Goal: Information Seeking & Learning: Learn about a topic

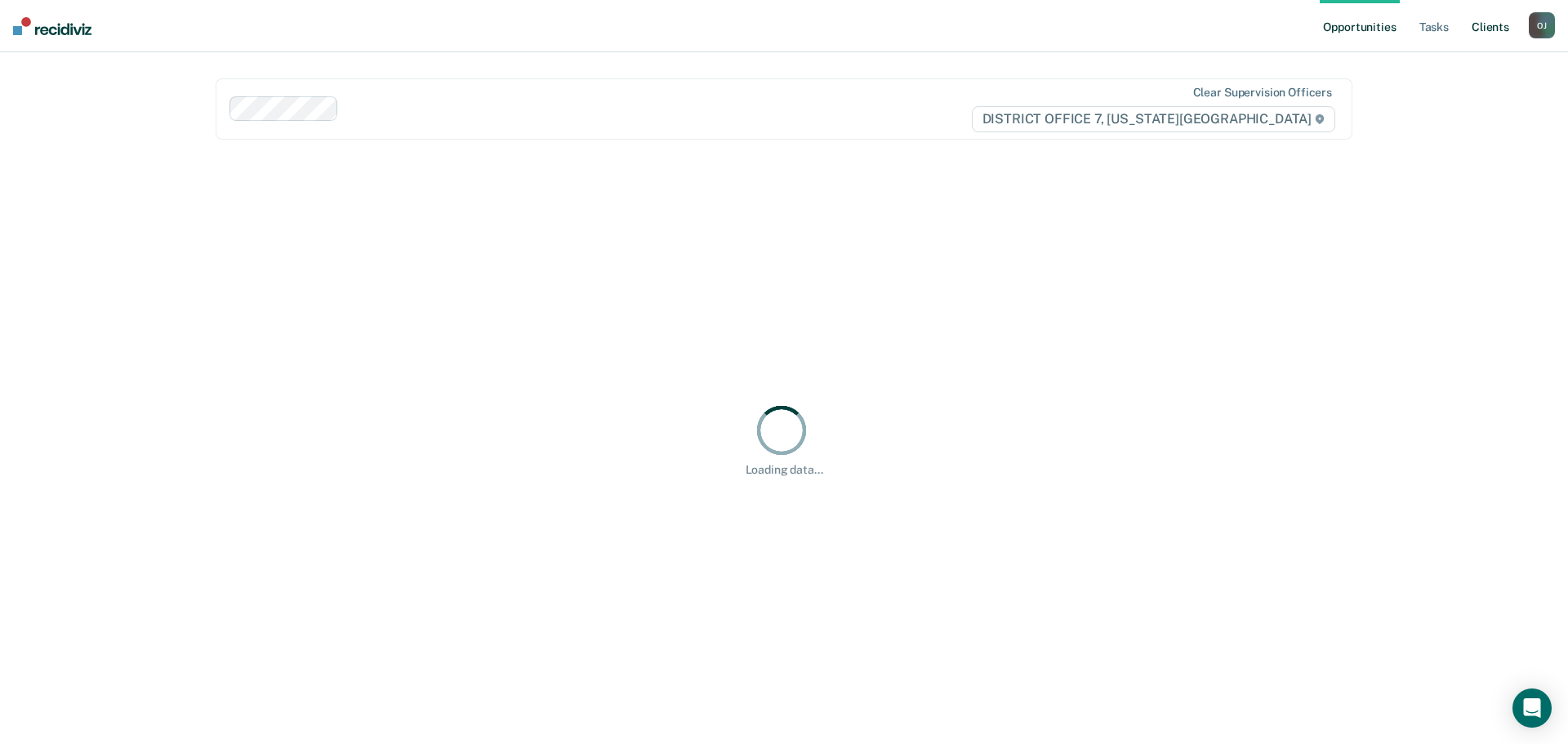
click at [1492, 35] on link "Client s" at bounding box center [1491, 26] width 44 height 52
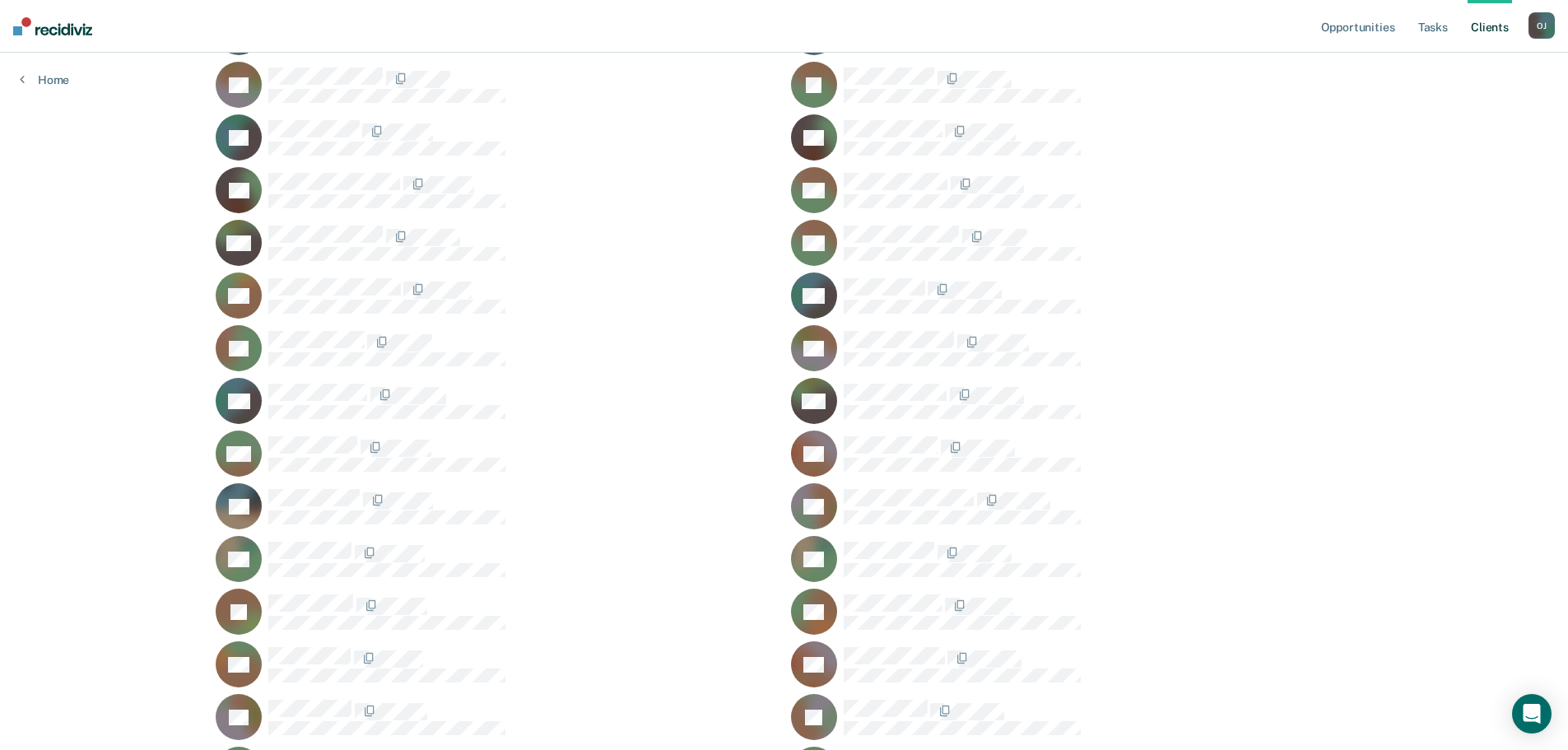
scroll to position [2741, 0]
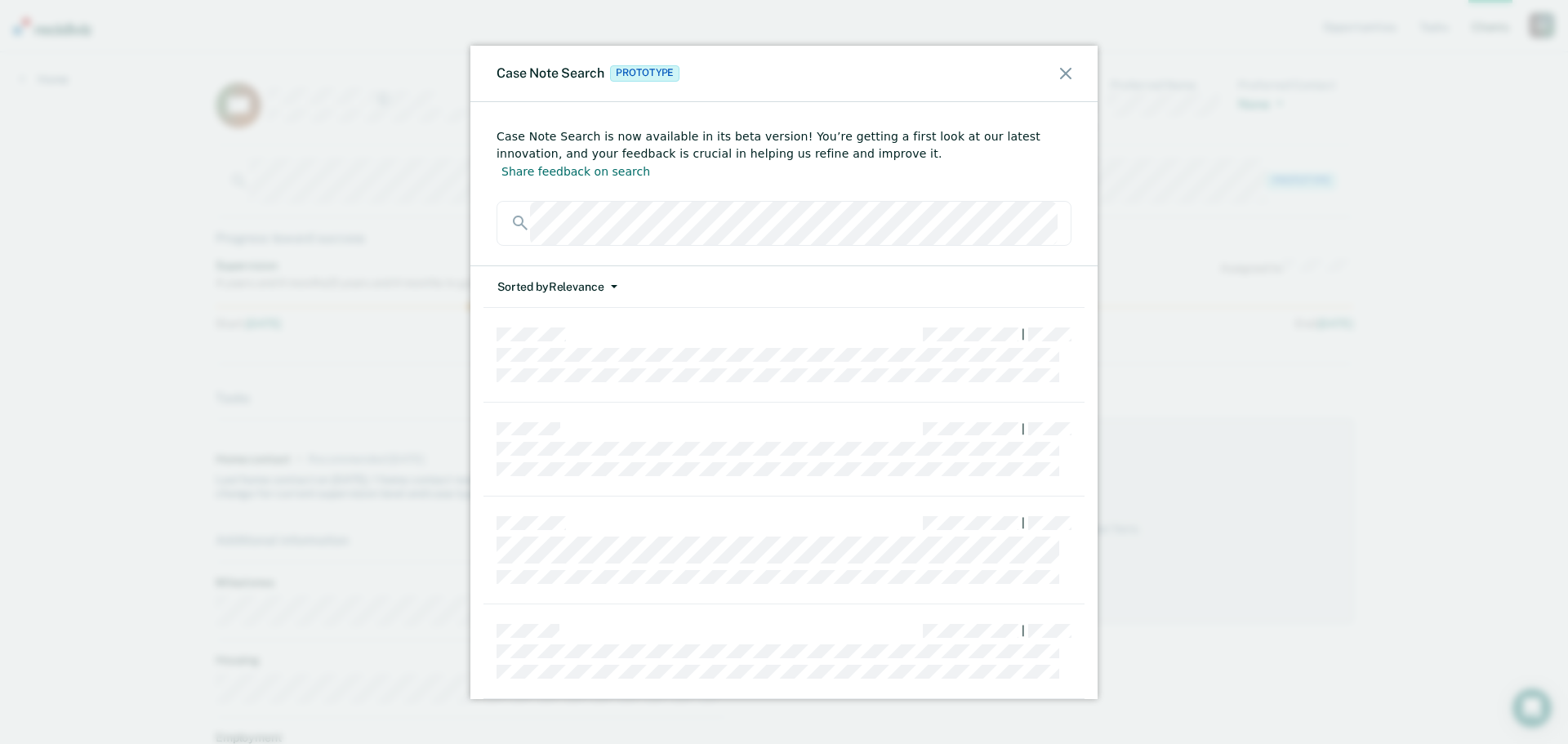
click at [596, 271] on button "Sorted by Relevance" at bounding box center [558, 286] width 122 height 41
click at [585, 336] on button "Date" at bounding box center [576, 349] width 158 height 26
click at [1069, 75] on icon at bounding box center [1066, 74] width 12 height 12
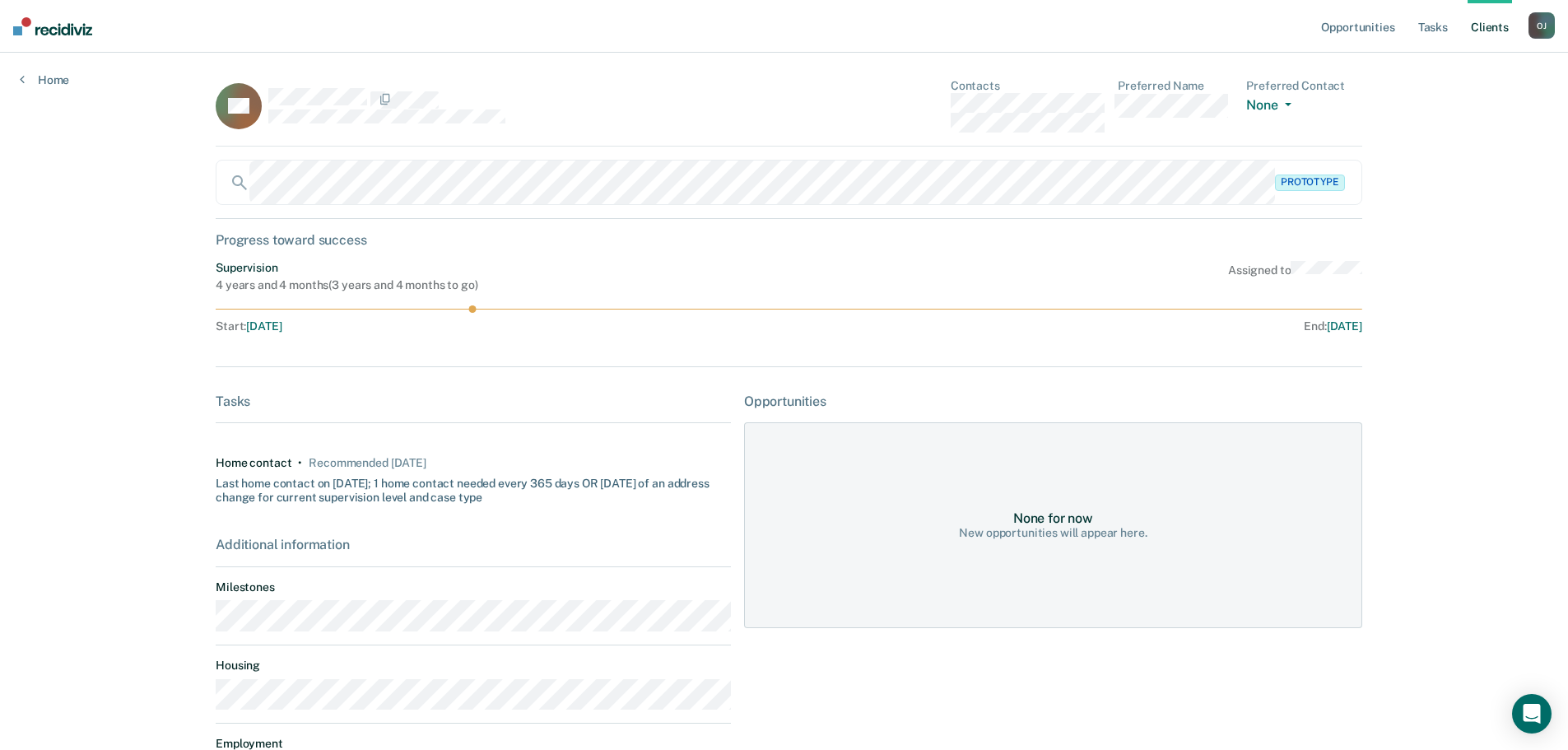
click at [1503, 28] on link "Client s" at bounding box center [1490, 26] width 45 height 52
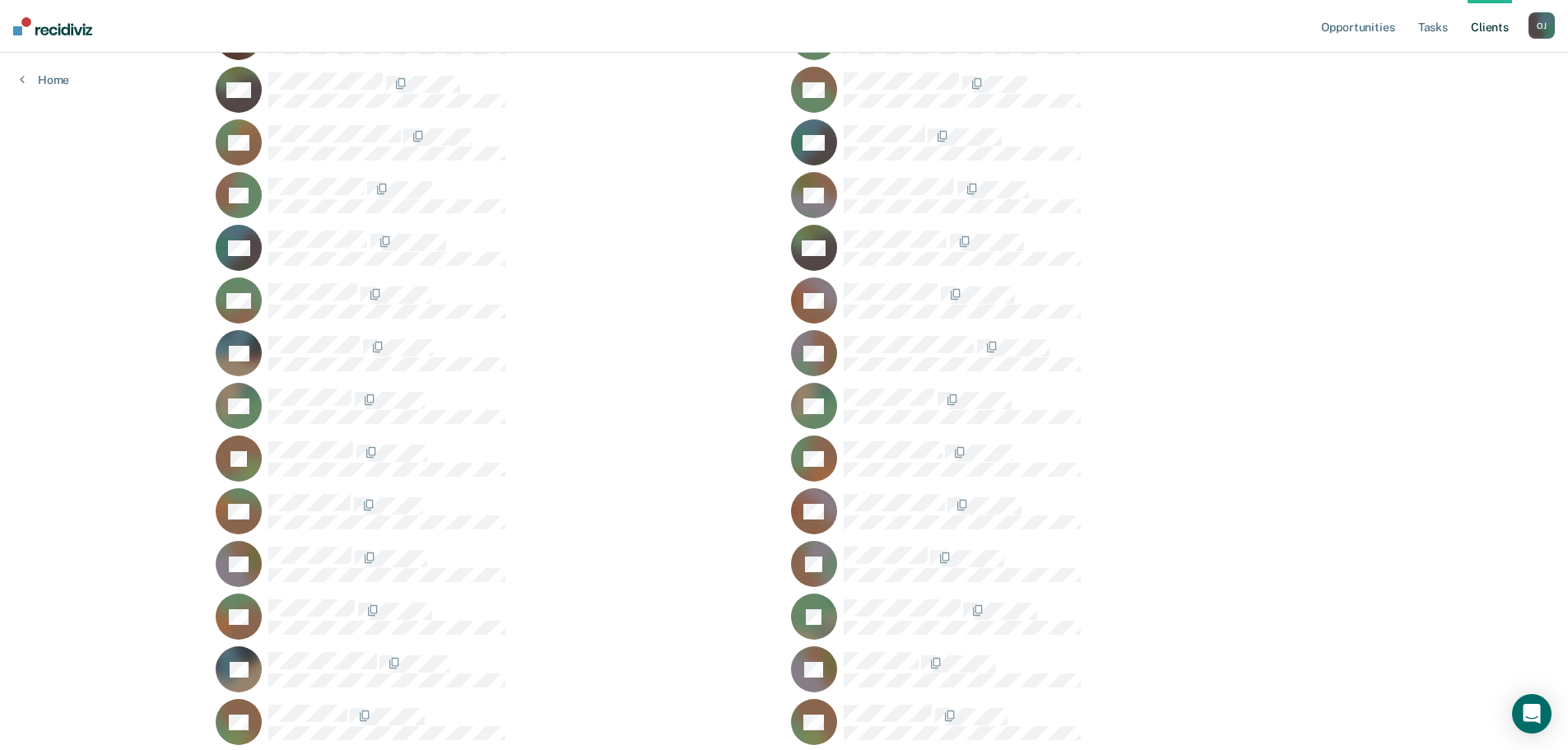
scroll to position [2839, 0]
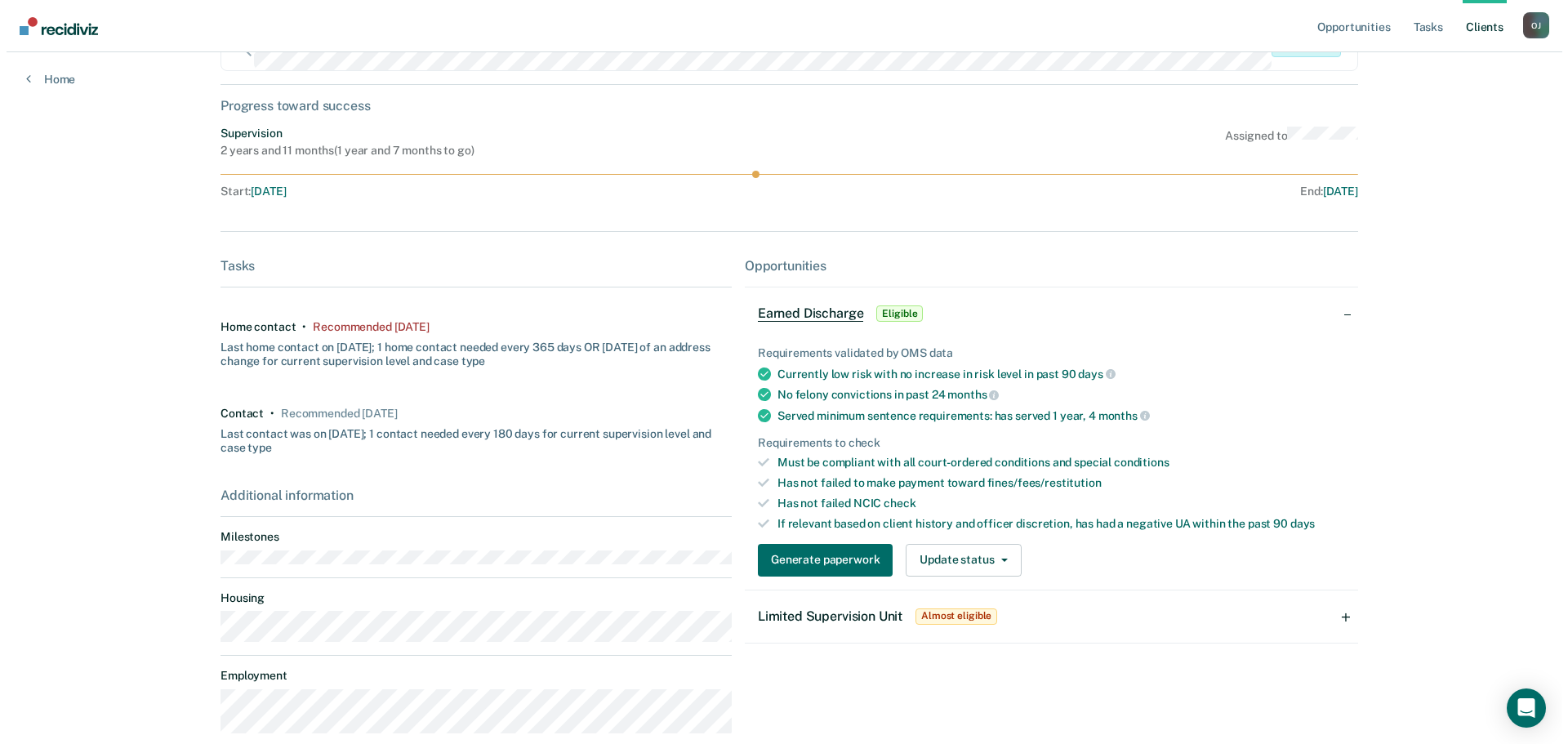
scroll to position [57, 0]
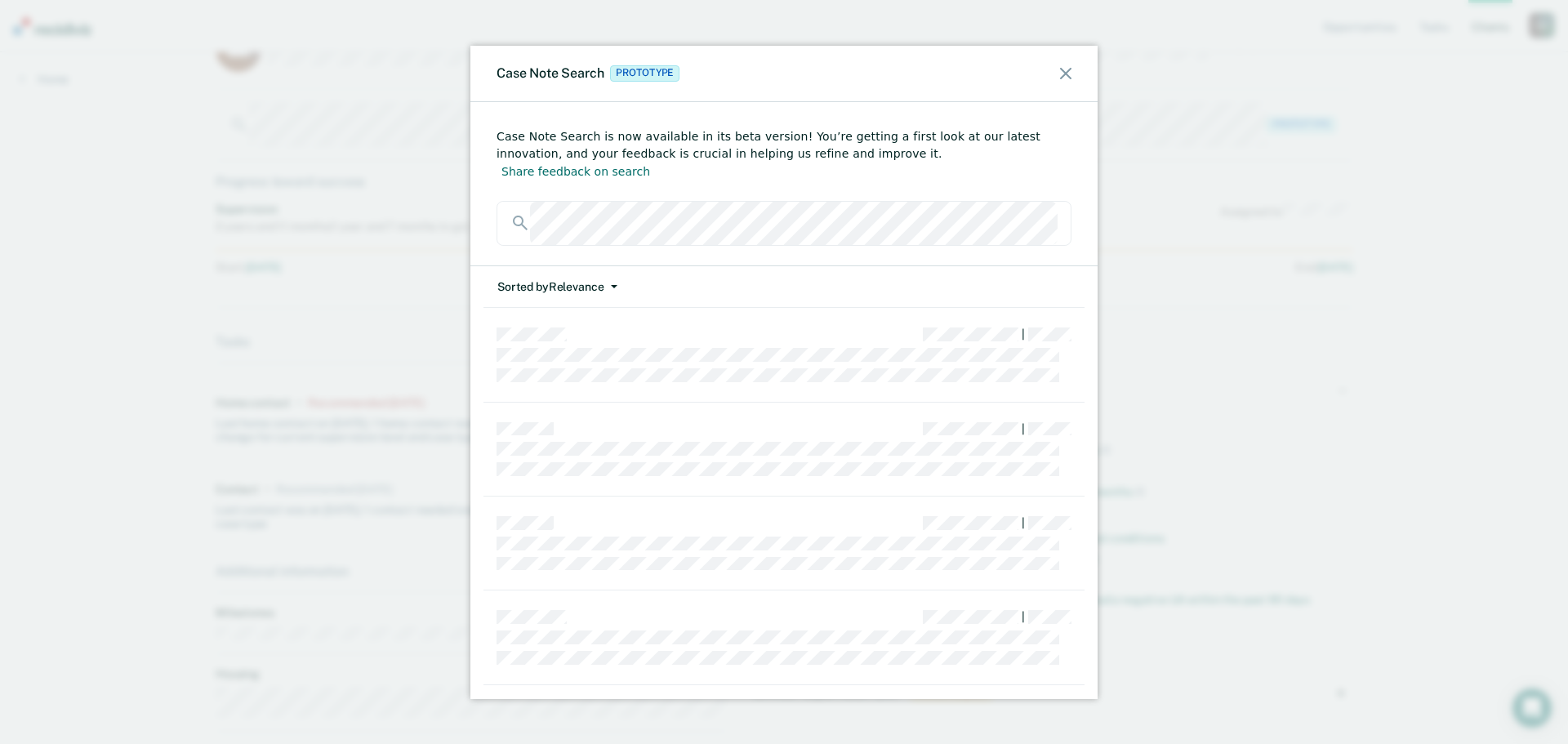
click at [587, 276] on button "Sorted by Relevance" at bounding box center [558, 286] width 122 height 41
click at [591, 338] on button "Date" at bounding box center [576, 349] width 158 height 26
click at [1075, 68] on div "Case Note Search Prototype" at bounding box center [784, 74] width 628 height 57
click at [1066, 72] on icon at bounding box center [1066, 74] width 12 height 12
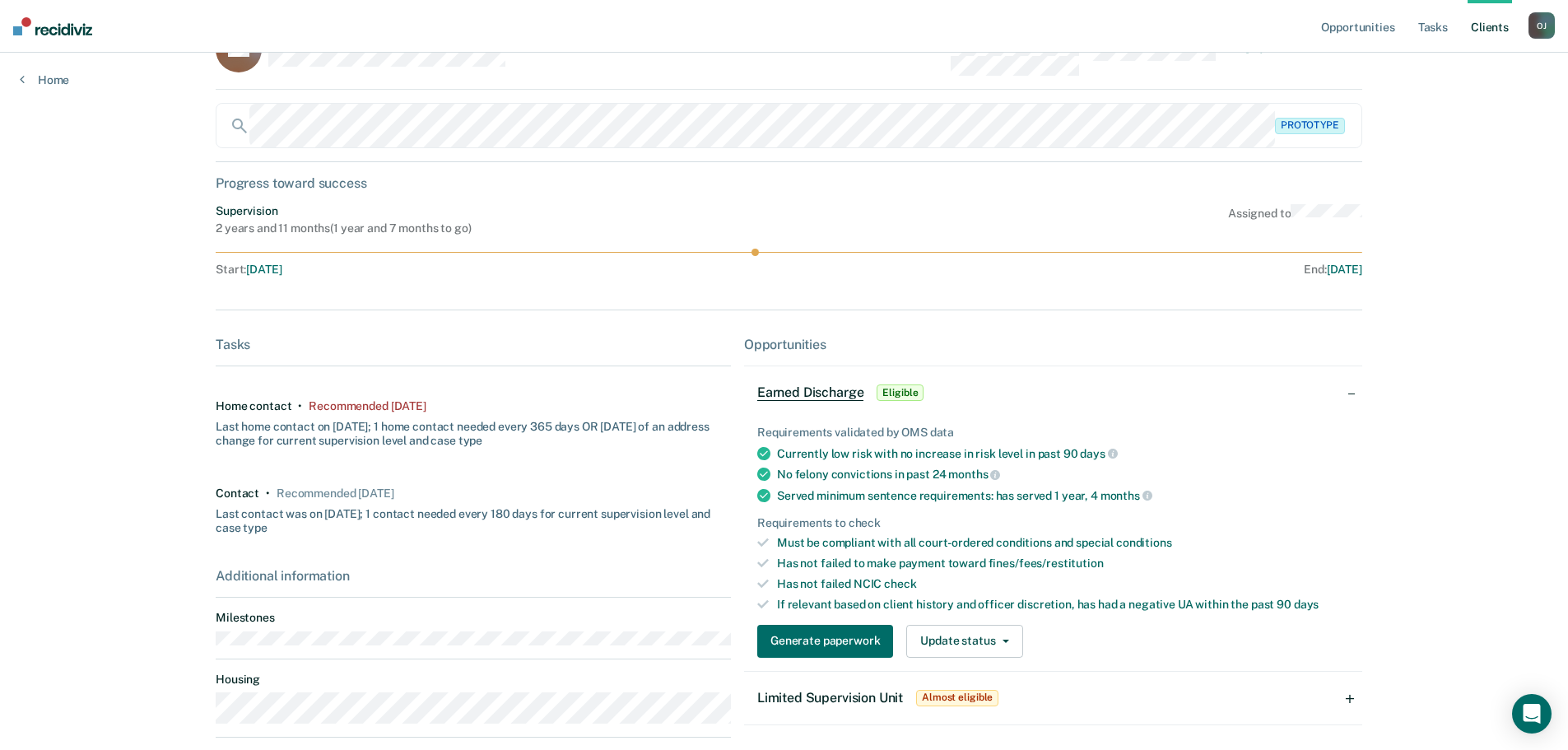
click at [1481, 24] on link "Client s" at bounding box center [1490, 26] width 45 height 52
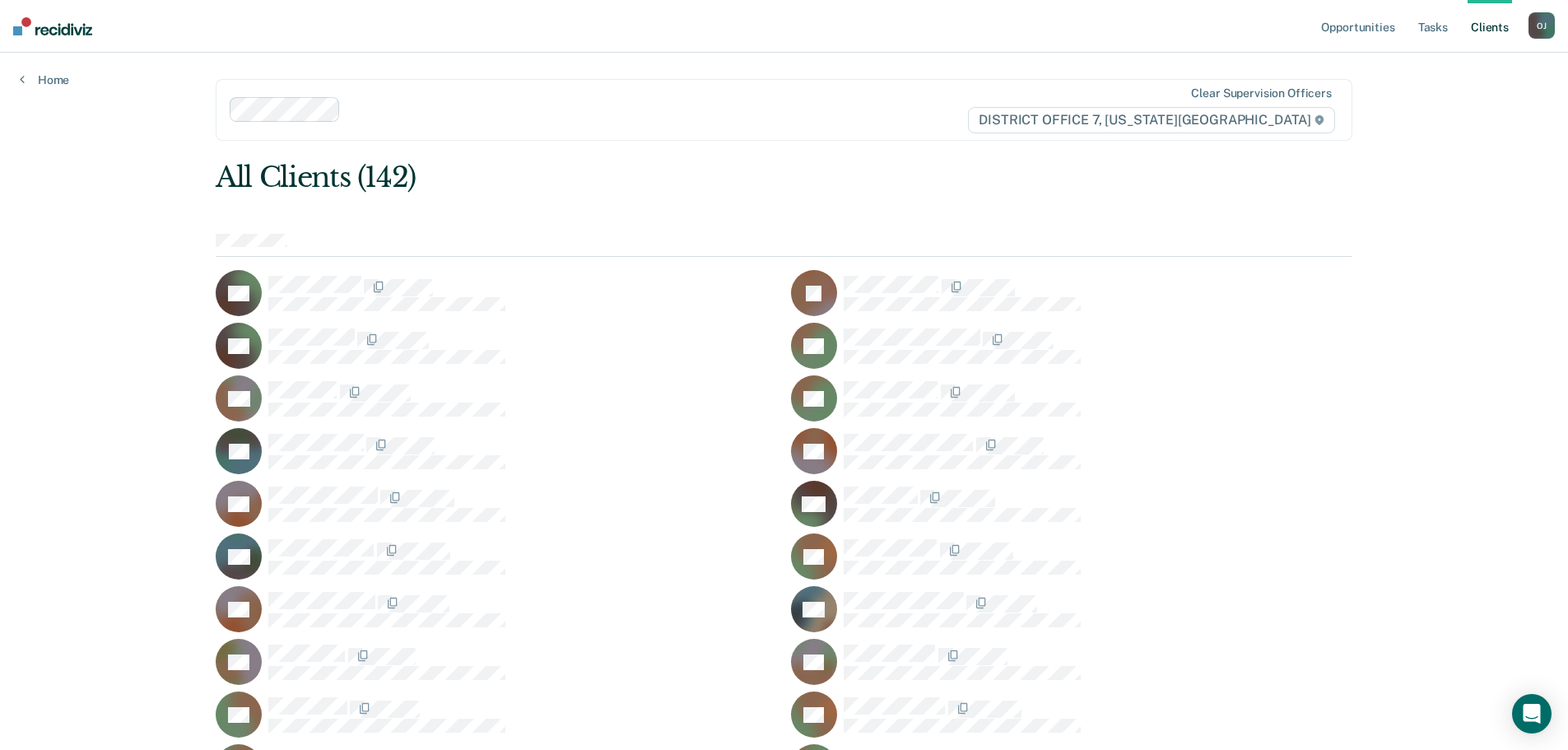
scroll to position [329, 0]
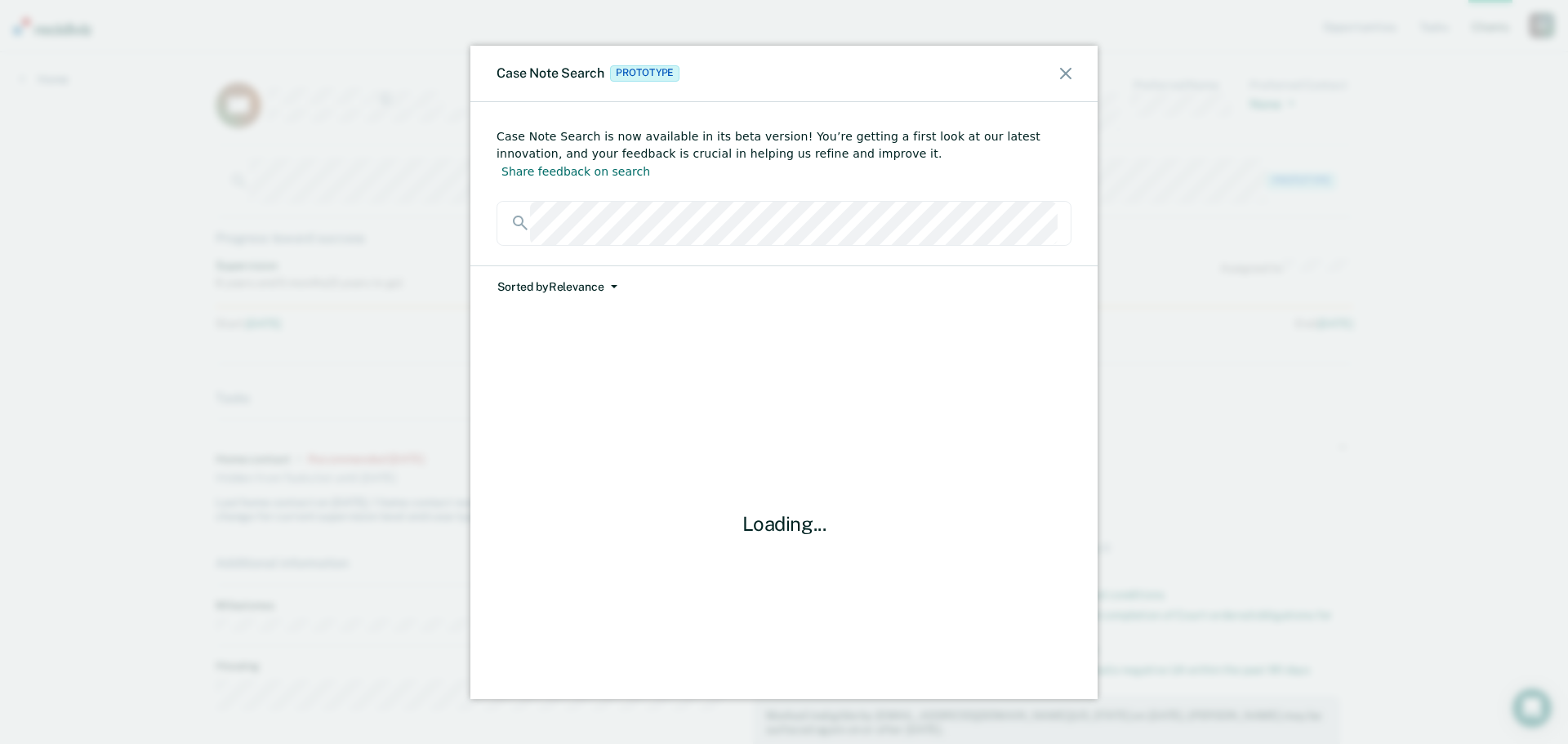
click at [583, 268] on button "Sorted by Relevance" at bounding box center [558, 286] width 122 height 41
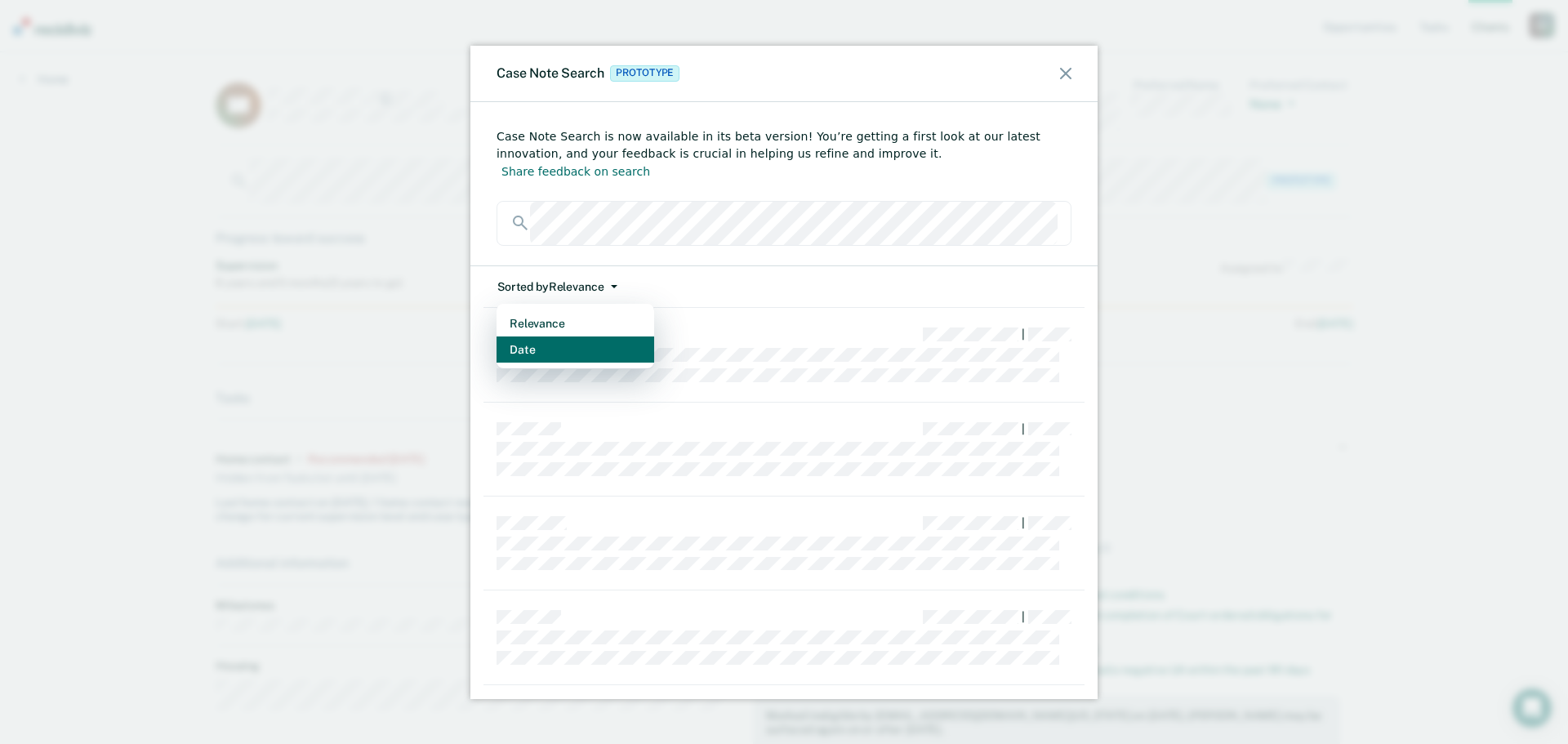
click at [574, 336] on button "Date" at bounding box center [576, 349] width 158 height 26
click at [1061, 77] on icon at bounding box center [1066, 74] width 12 height 12
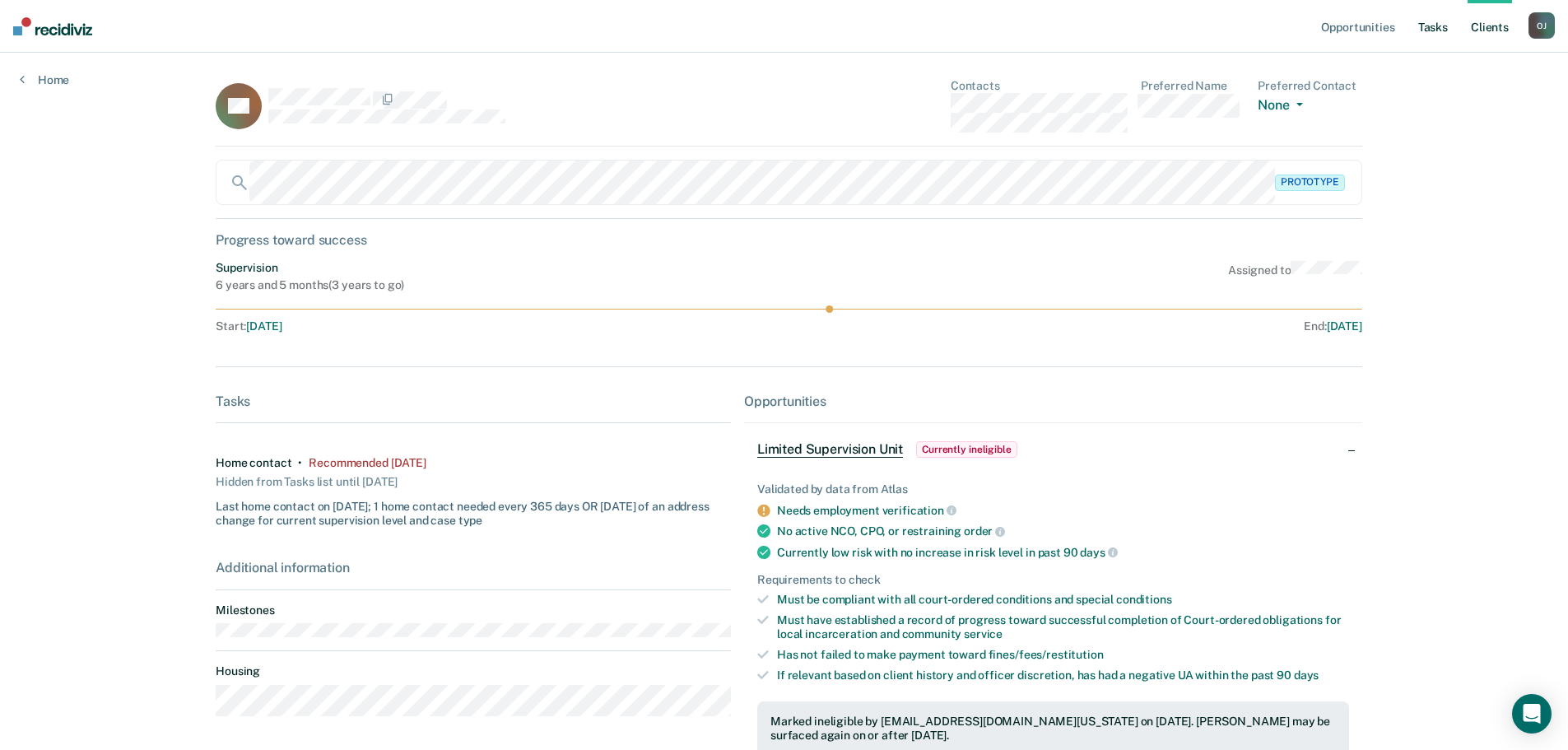
click at [1444, 19] on link "Tasks" at bounding box center [1432, 26] width 36 height 52
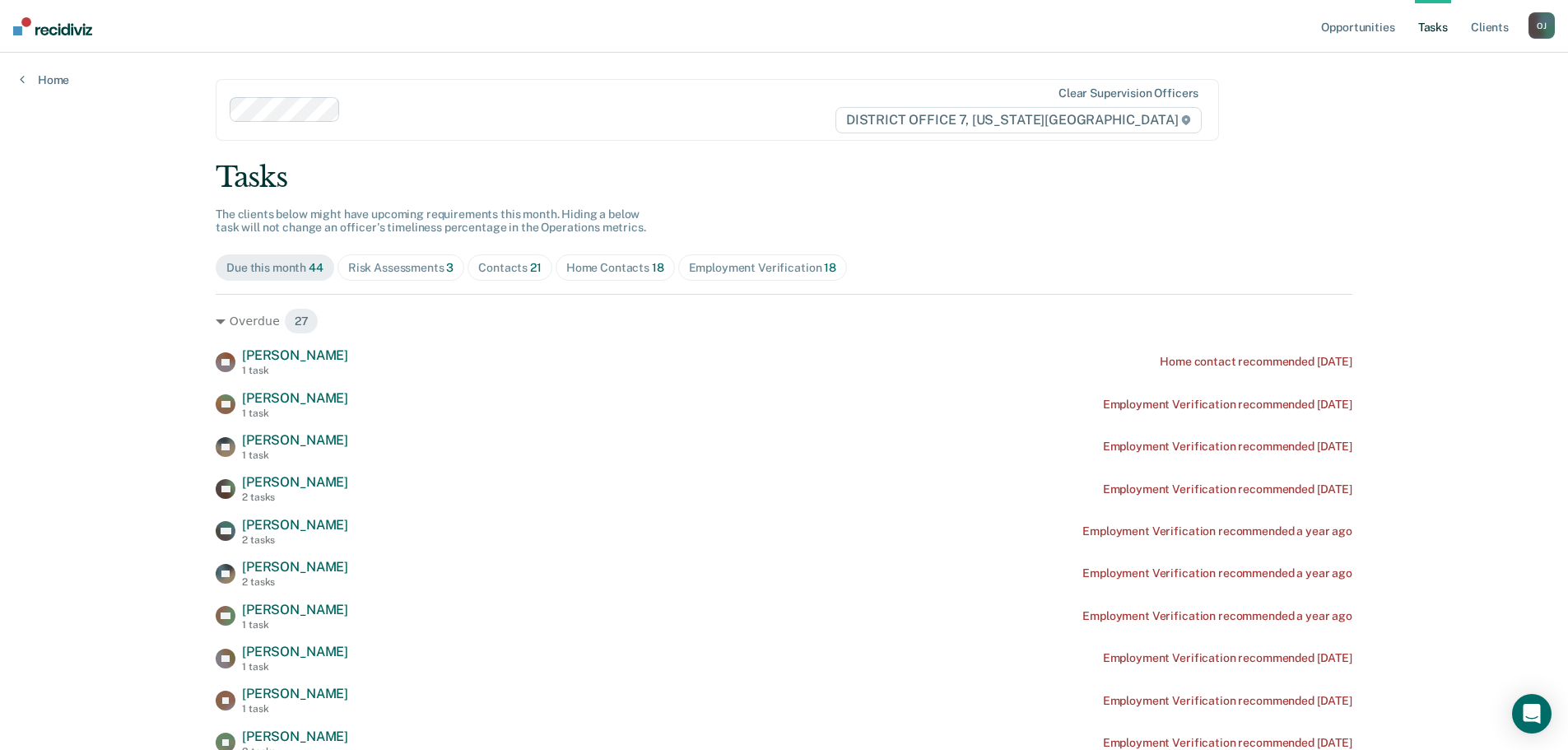
click at [495, 274] on div "Contacts 21" at bounding box center [509, 267] width 63 height 14
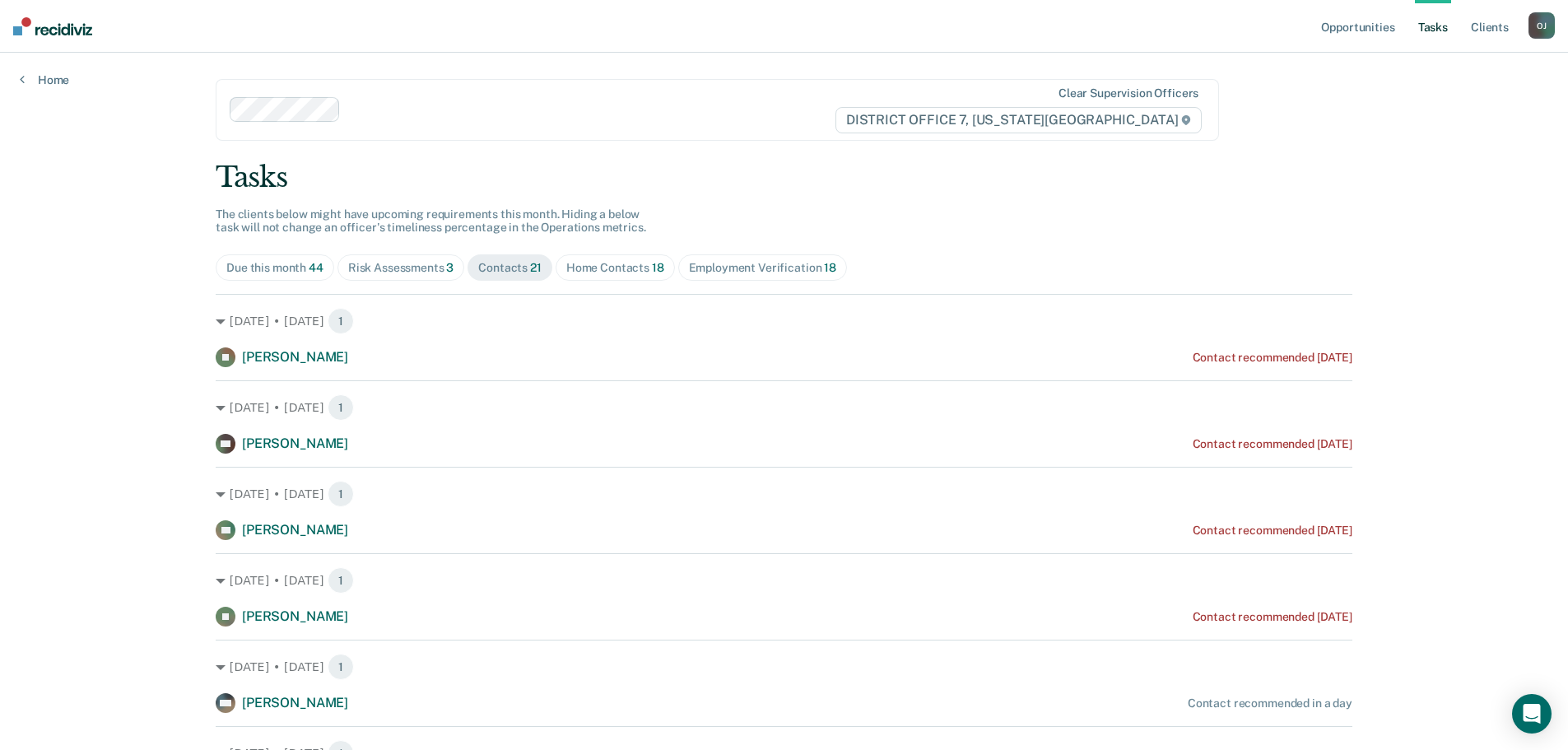
scroll to position [165, 0]
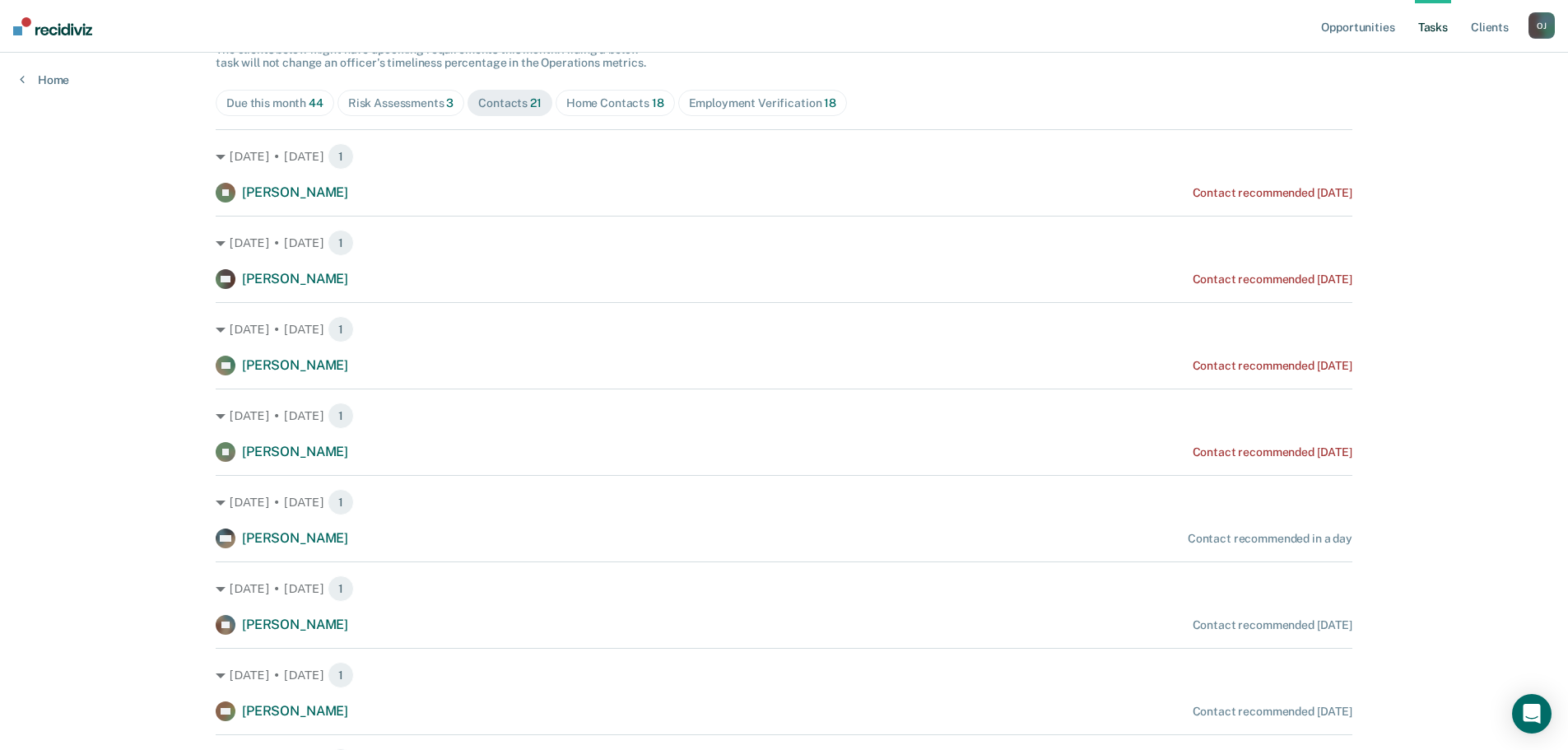
click at [621, 109] on div "Home Contacts 18" at bounding box center [615, 103] width 98 height 14
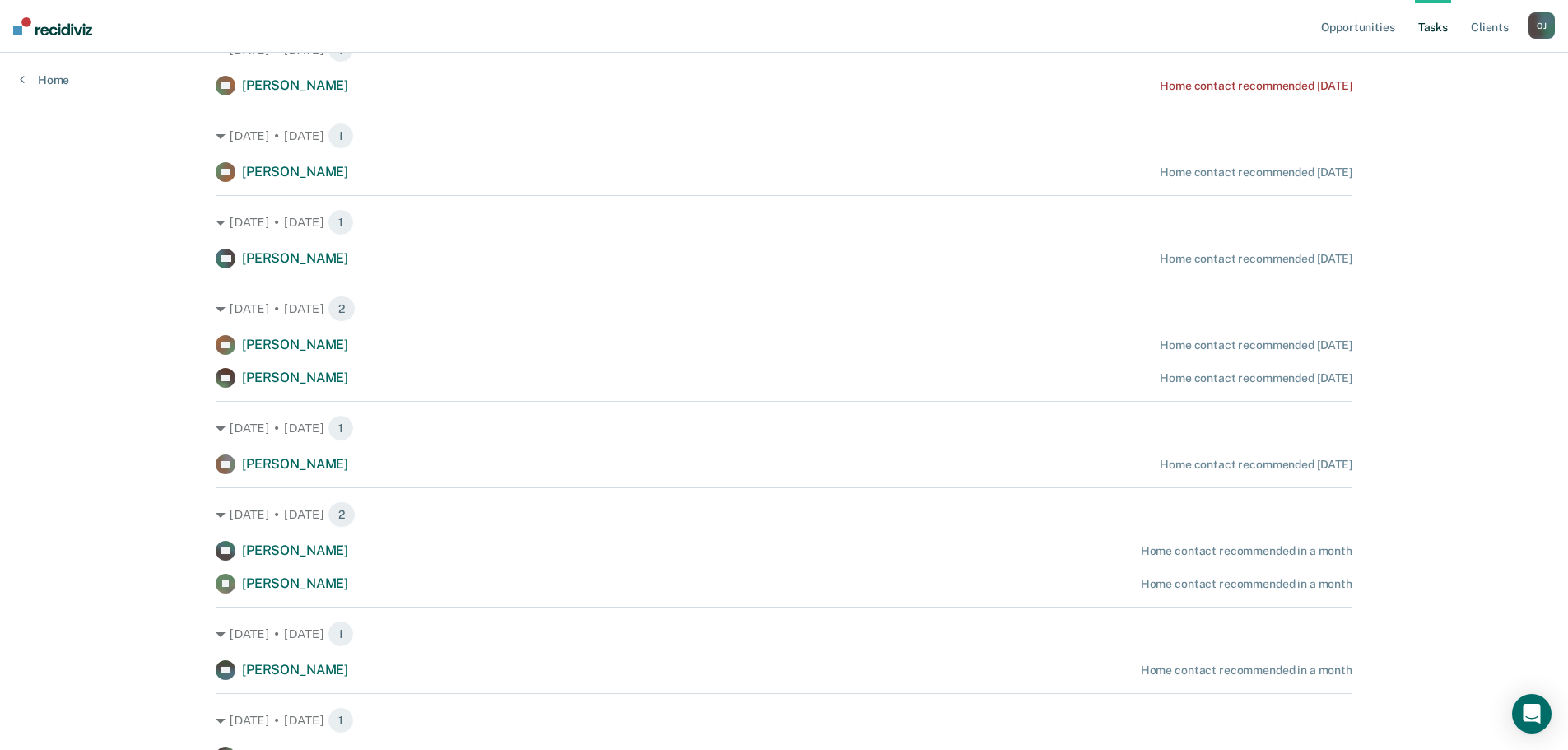
scroll to position [329, 0]
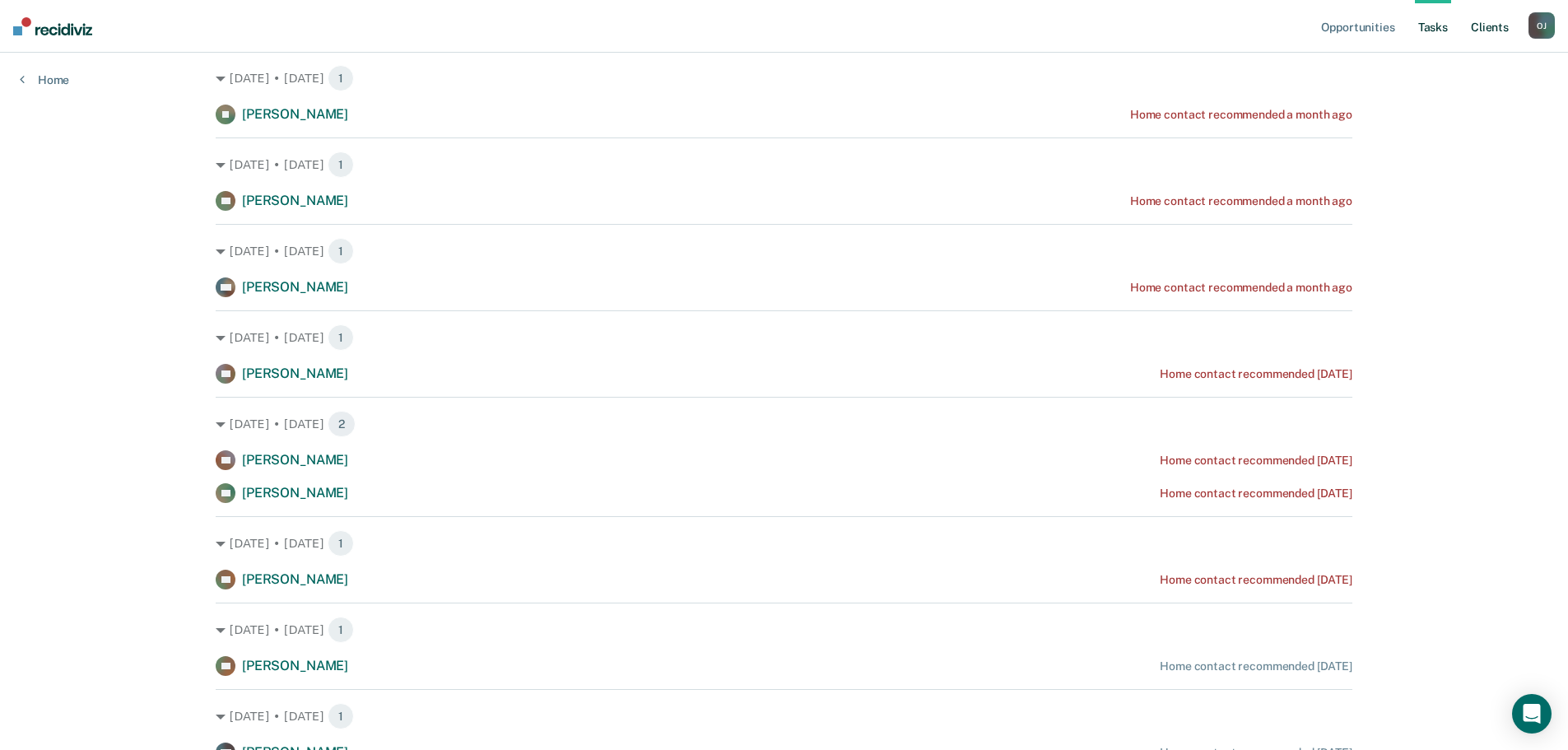
click at [1495, 23] on link "Client s" at bounding box center [1490, 26] width 45 height 52
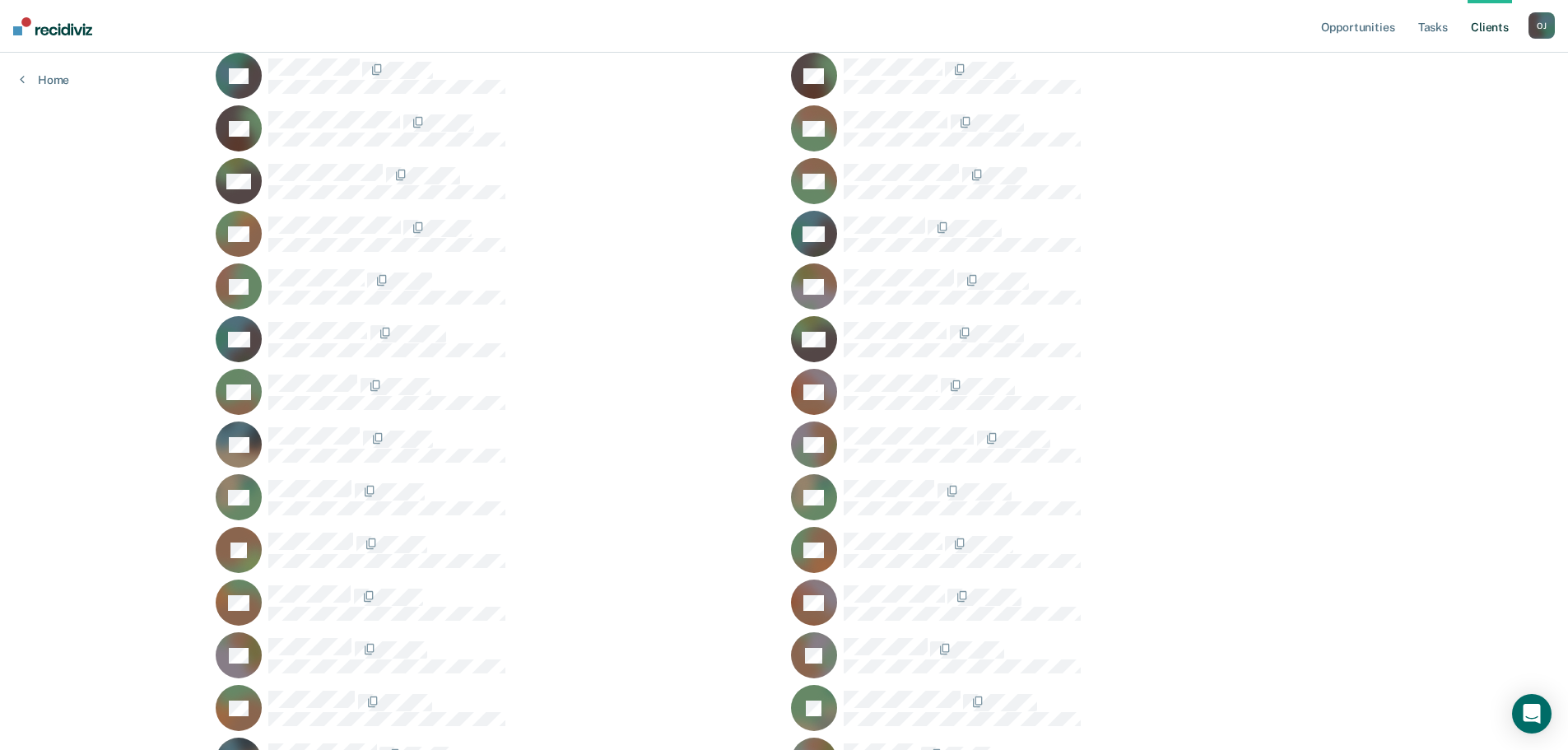
scroll to position [2717, 0]
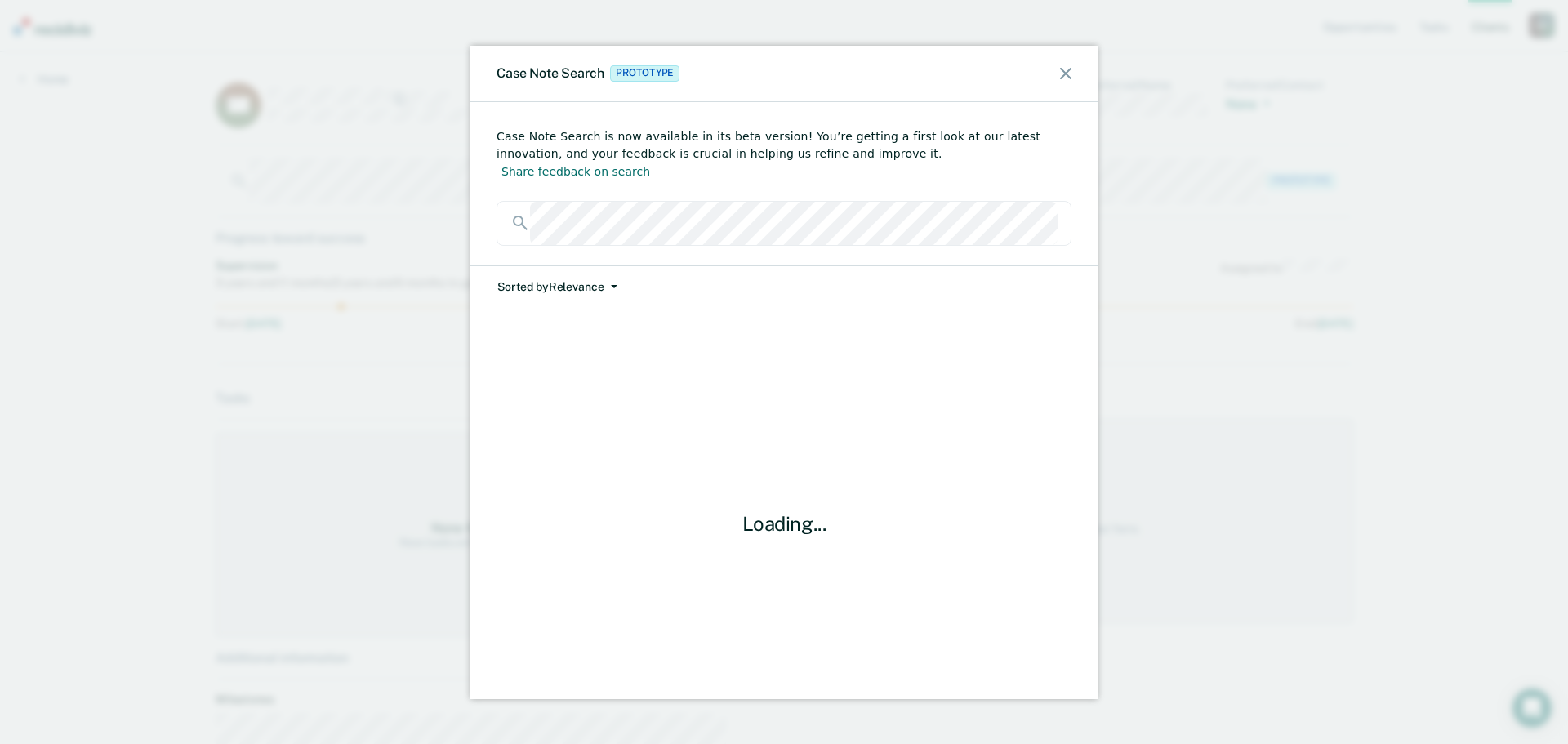
click at [560, 268] on button "Sorted by Relevance" at bounding box center [558, 286] width 122 height 41
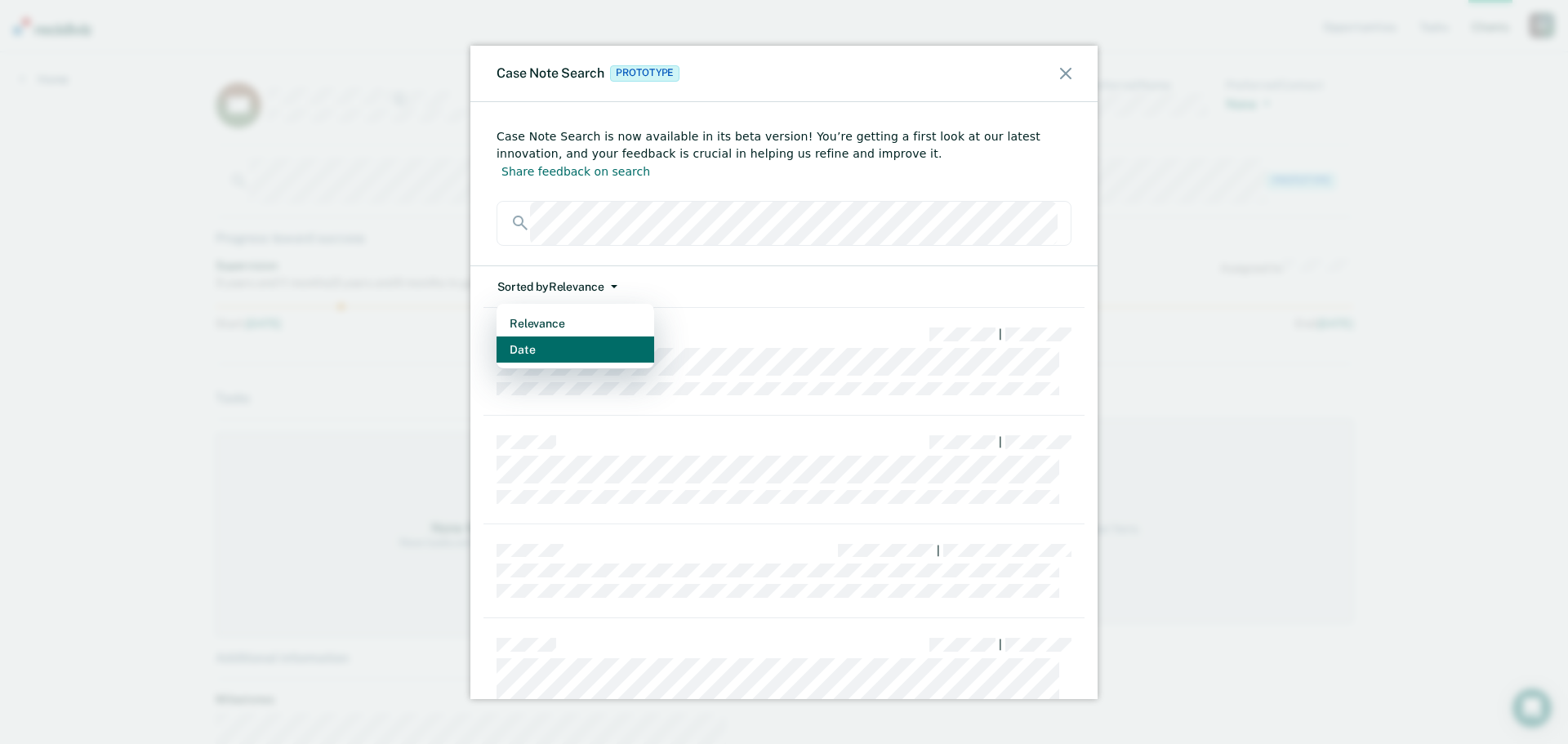
click at [561, 336] on button "Date" at bounding box center [576, 349] width 158 height 26
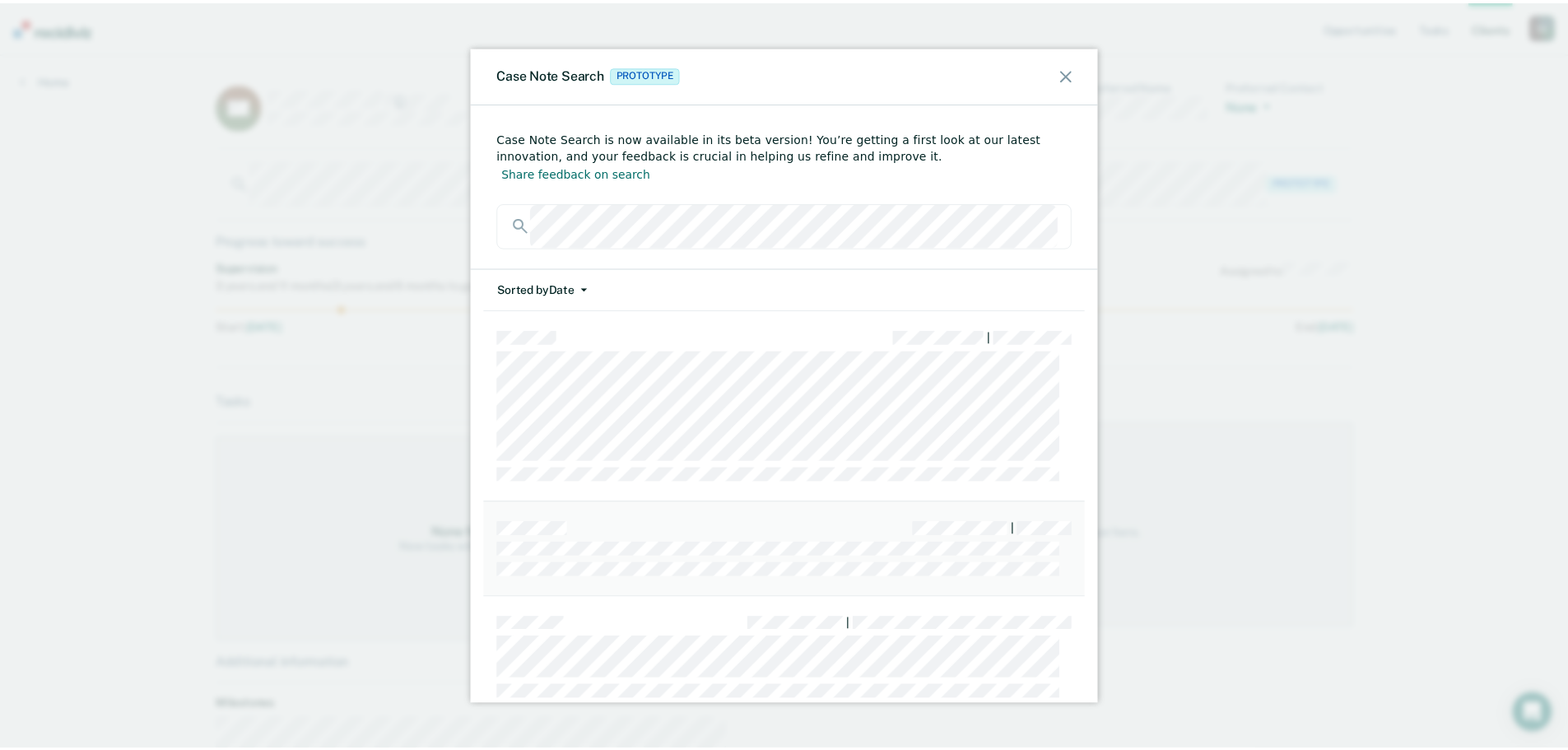
scroll to position [82, 0]
click at [703, 581] on div "|" at bounding box center [789, 576] width 605 height 123
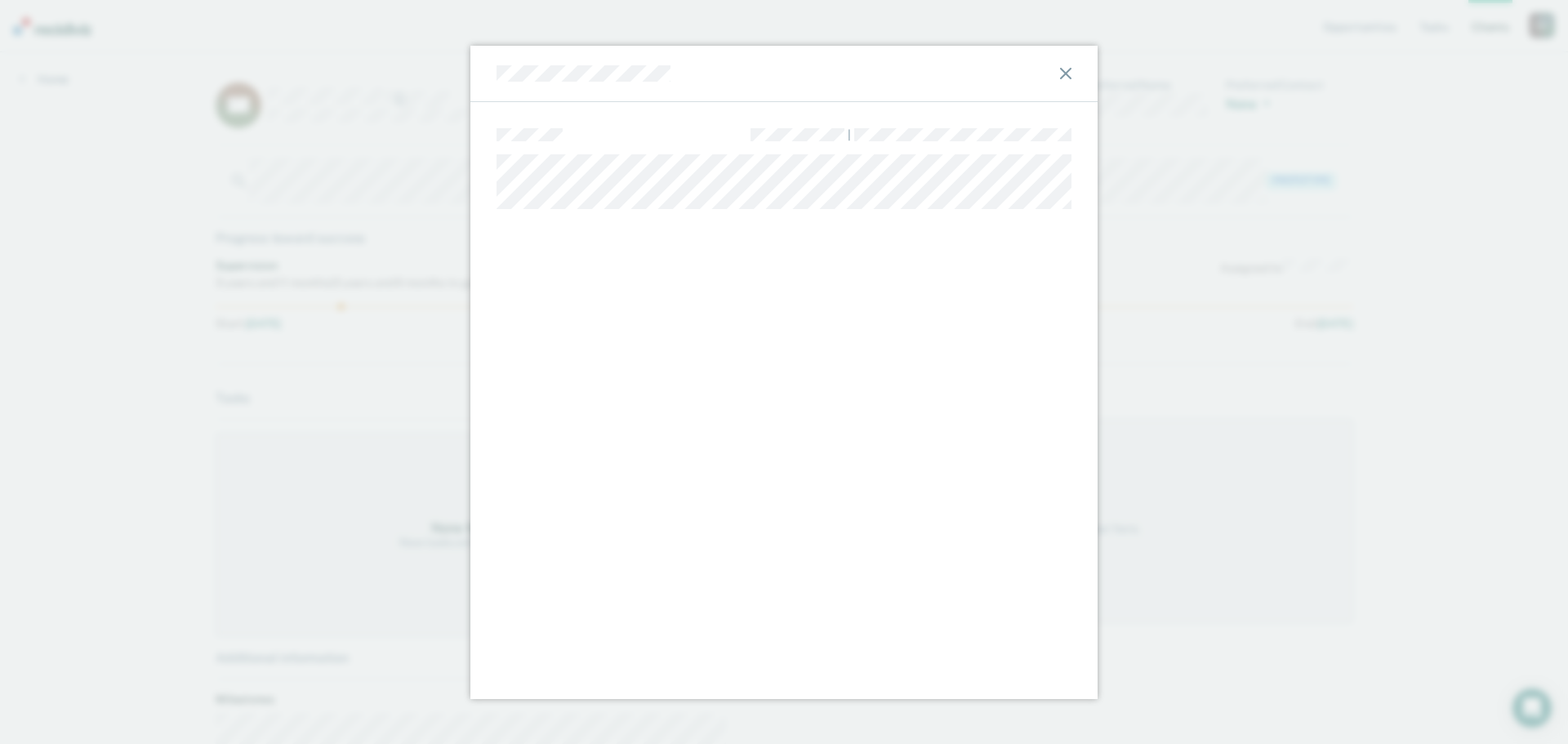
click at [1069, 70] on icon at bounding box center [1066, 74] width 12 height 12
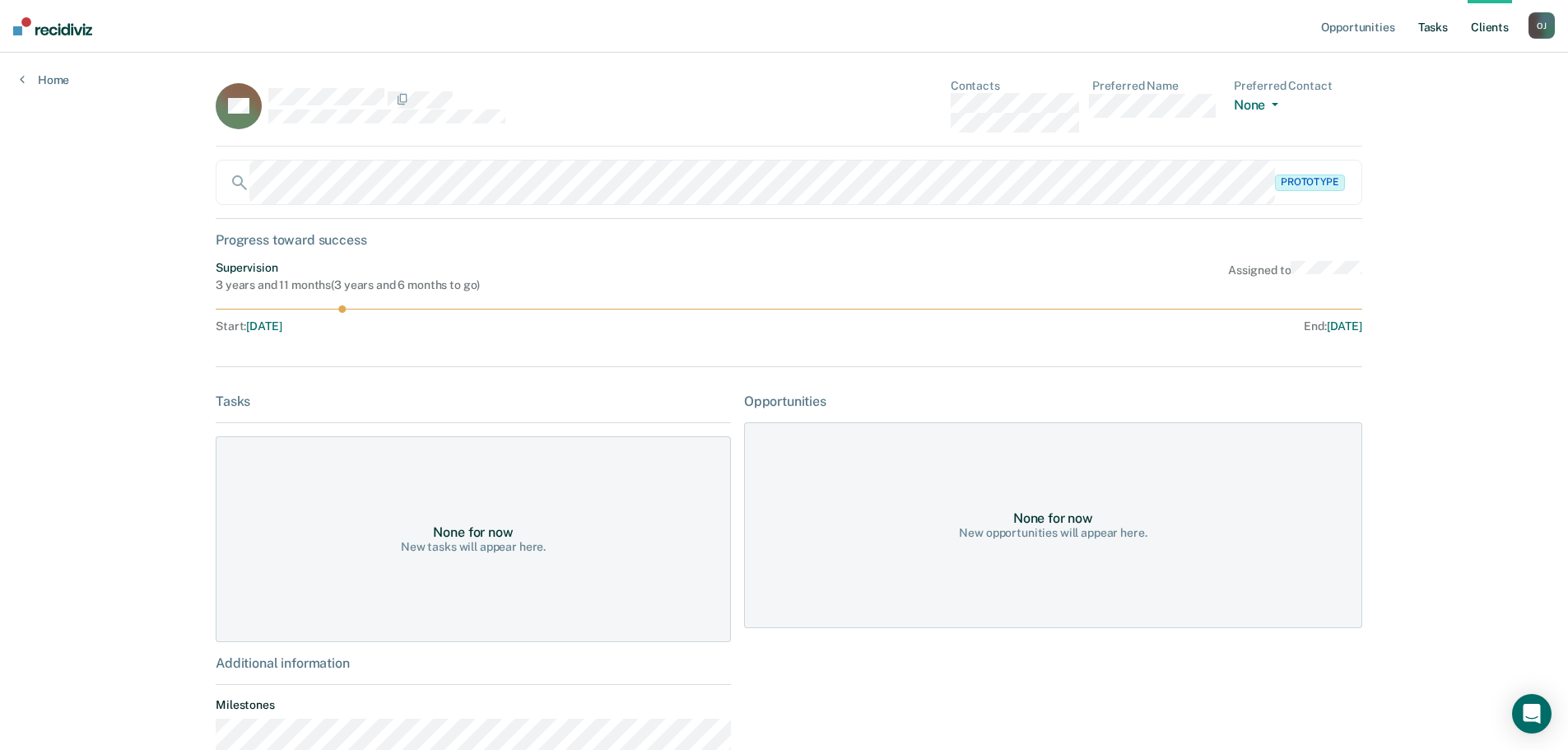
click at [1420, 35] on link "Tasks" at bounding box center [1432, 26] width 36 height 52
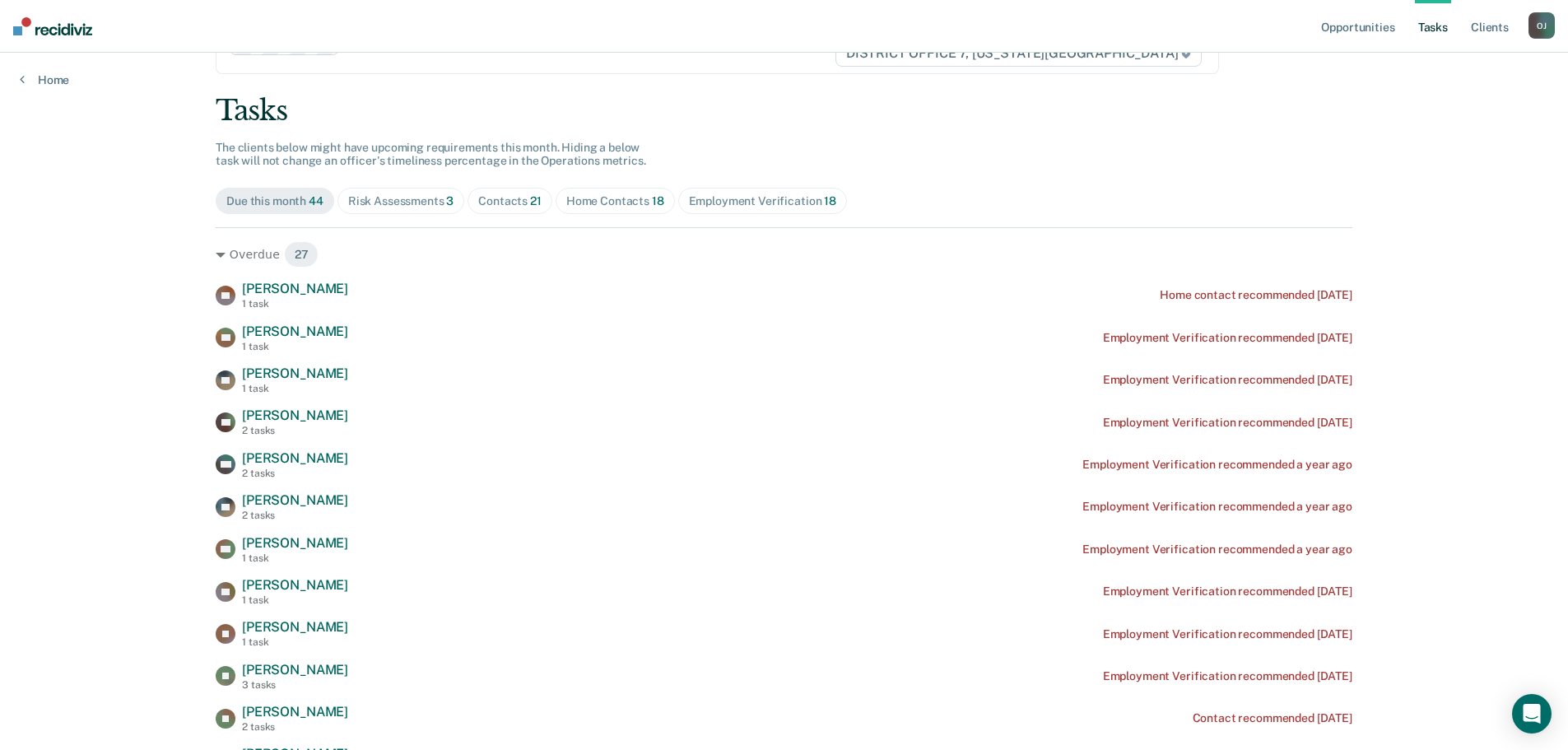
scroll to position [165, 0]
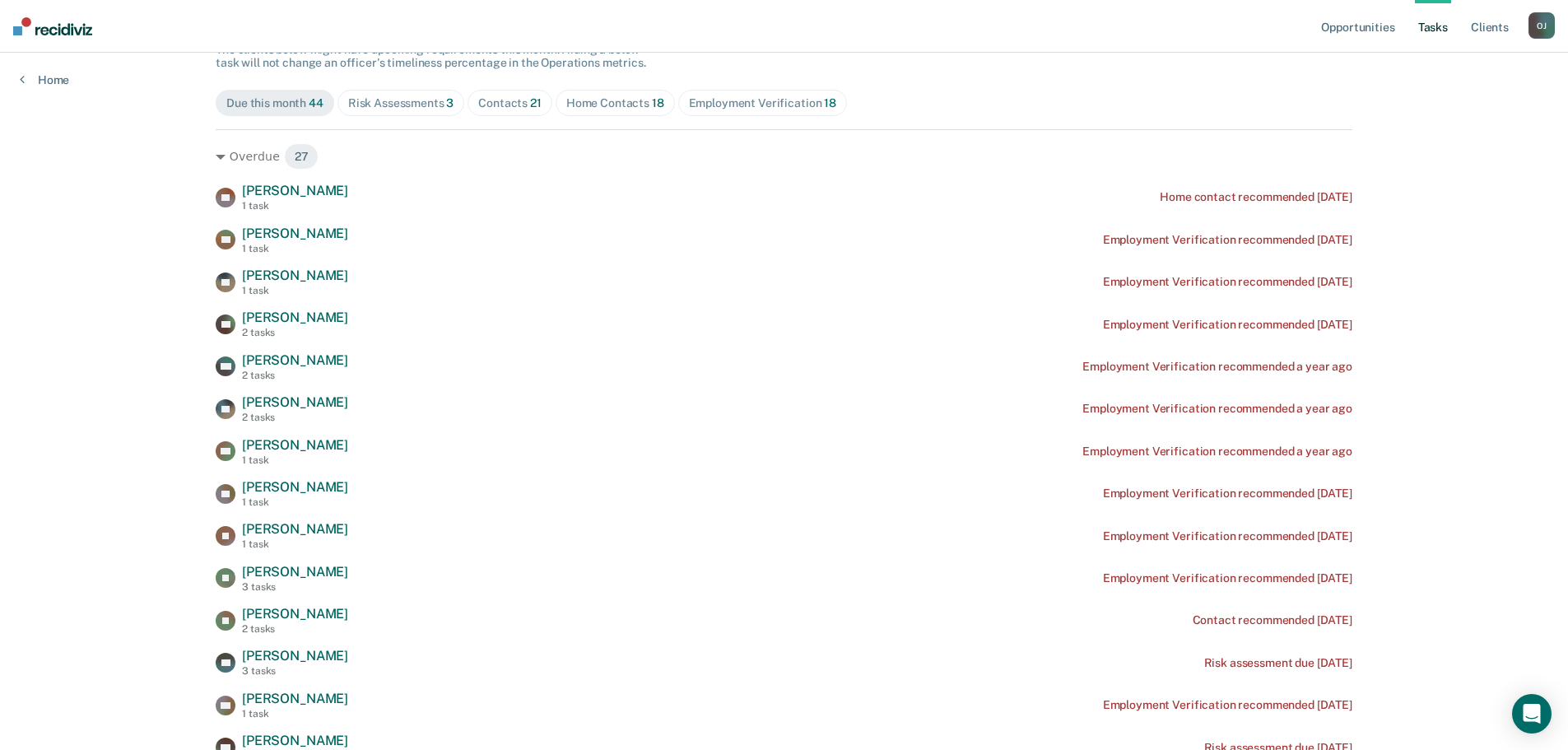
click at [507, 102] on div "Contacts 21" at bounding box center [509, 103] width 63 height 14
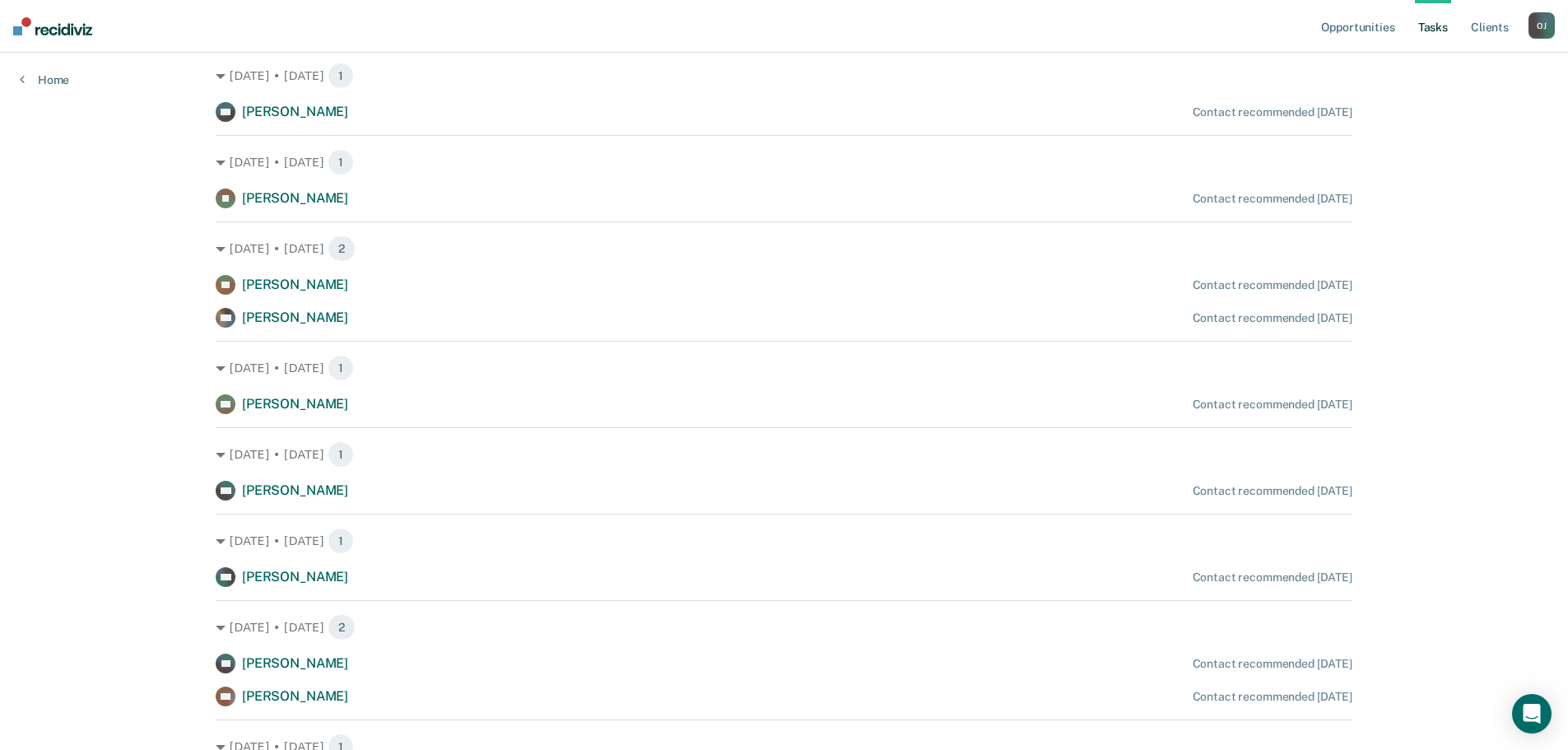
scroll to position [922, 0]
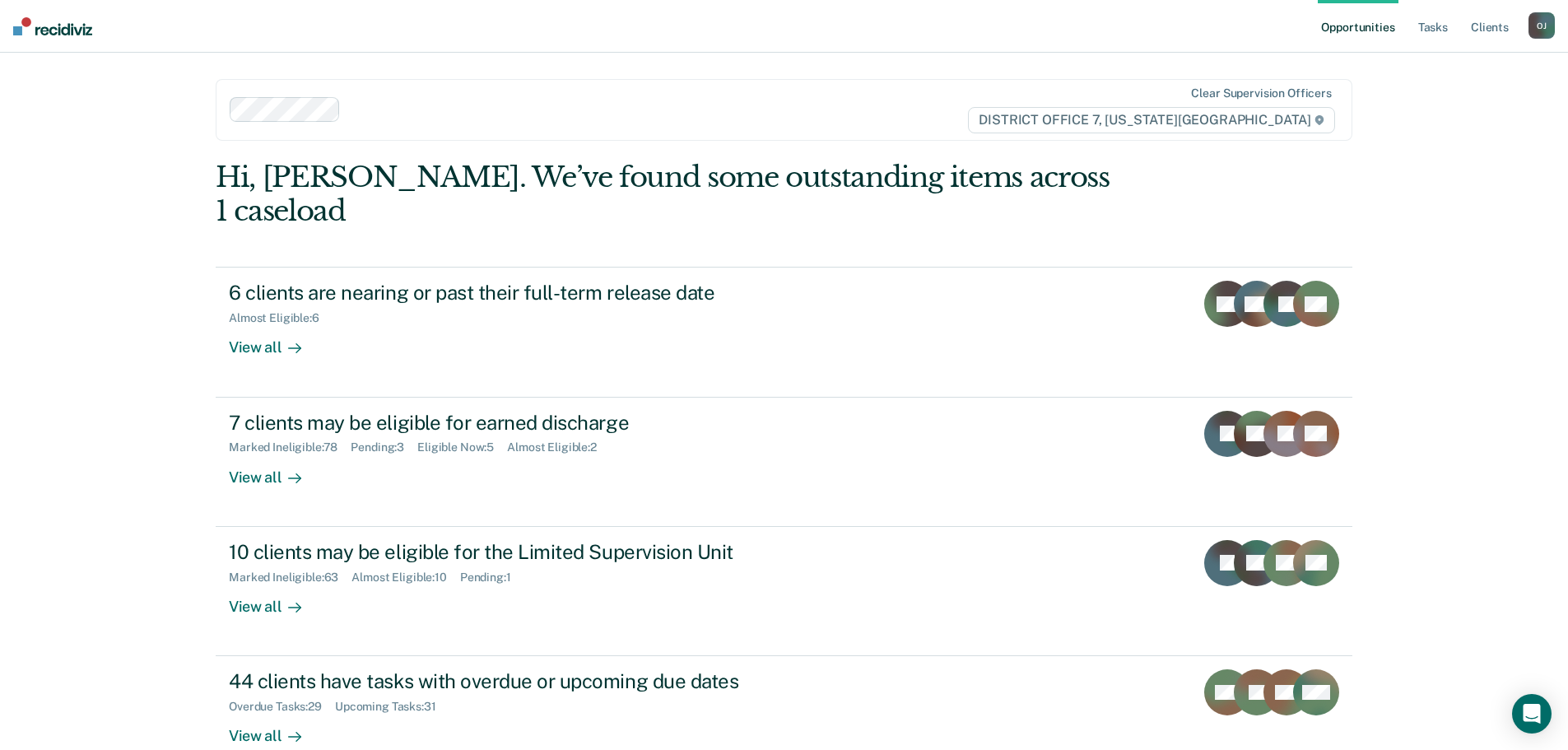
click at [1455, 34] on ul "Opportunities Tasks Client s" at bounding box center [1423, 26] width 211 height 52
click at [1448, 31] on link "Tasks" at bounding box center [1432, 26] width 36 height 52
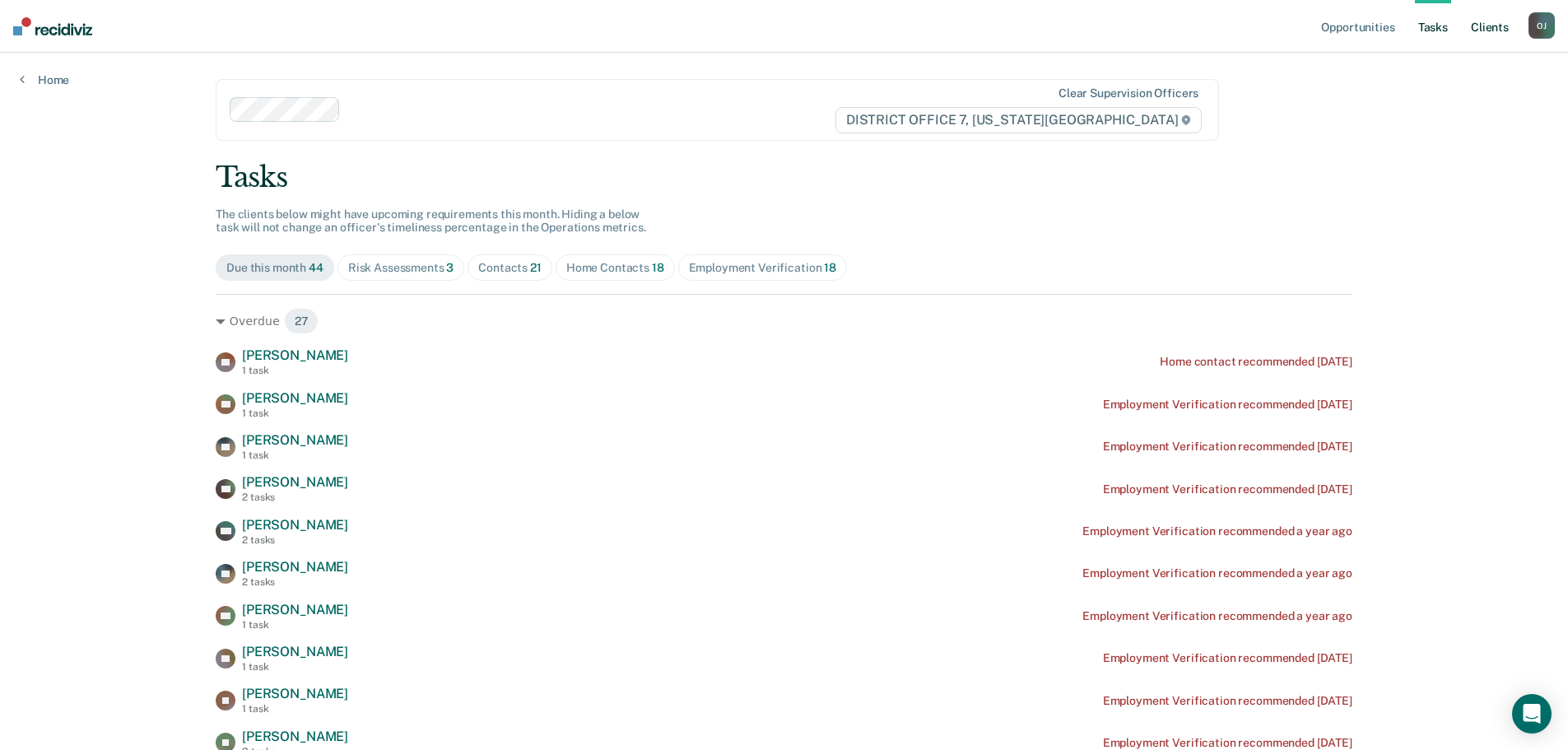
click at [1484, 27] on link "Client s" at bounding box center [1490, 26] width 45 height 52
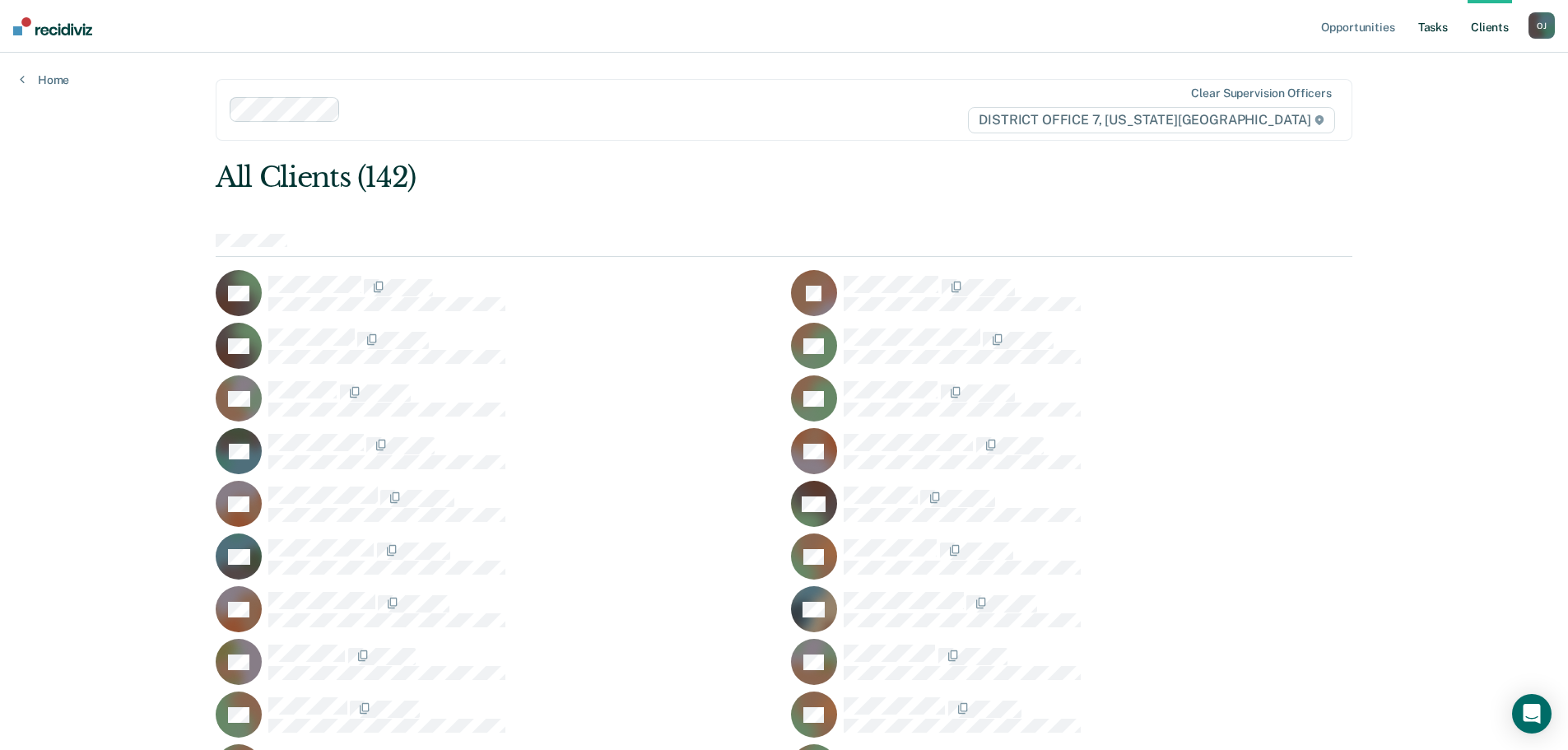
click at [1434, 32] on link "Tasks" at bounding box center [1432, 26] width 36 height 52
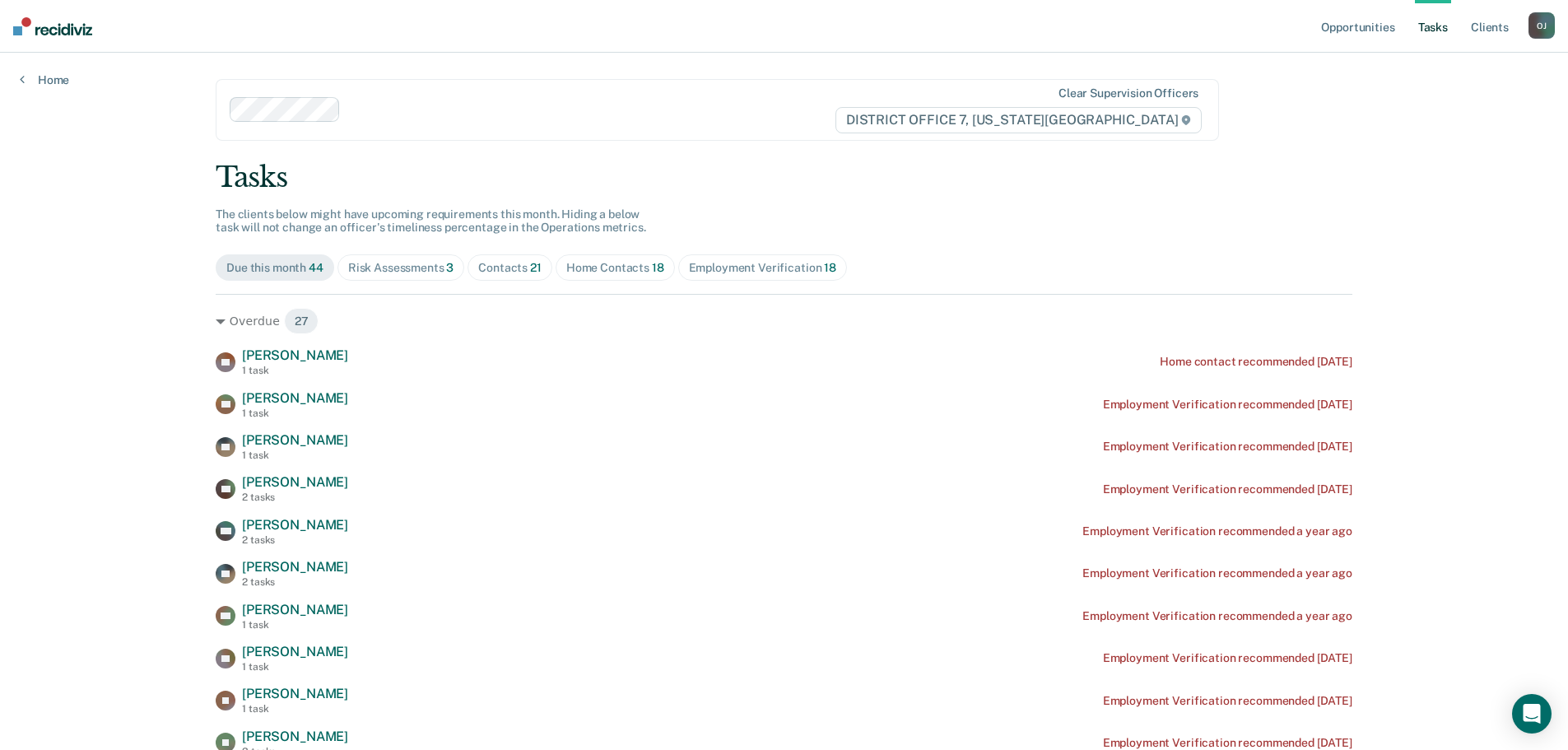
click at [614, 271] on div "Home Contacts 18" at bounding box center [615, 267] width 98 height 14
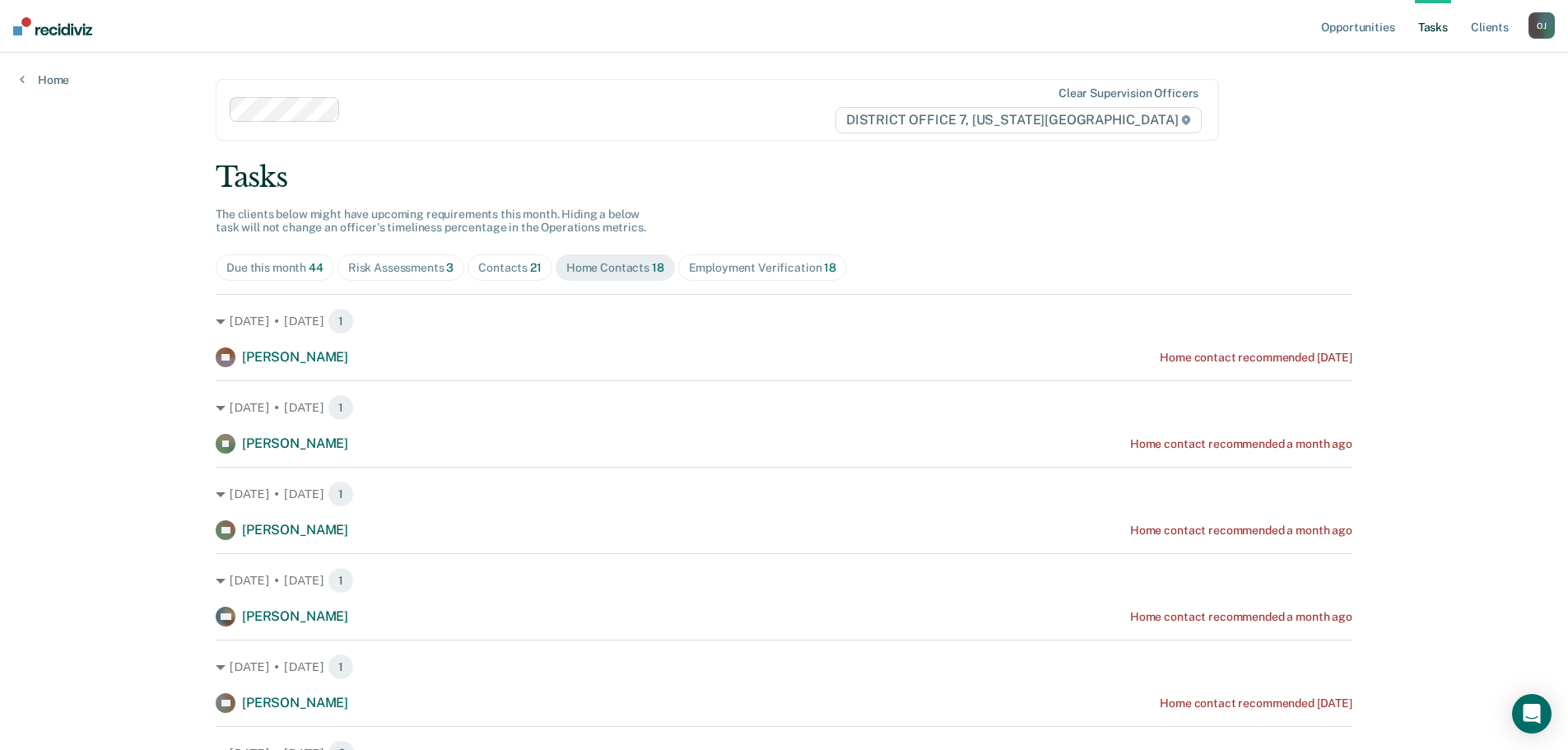
click at [499, 257] on span "Contacts 21" at bounding box center [510, 267] width 85 height 26
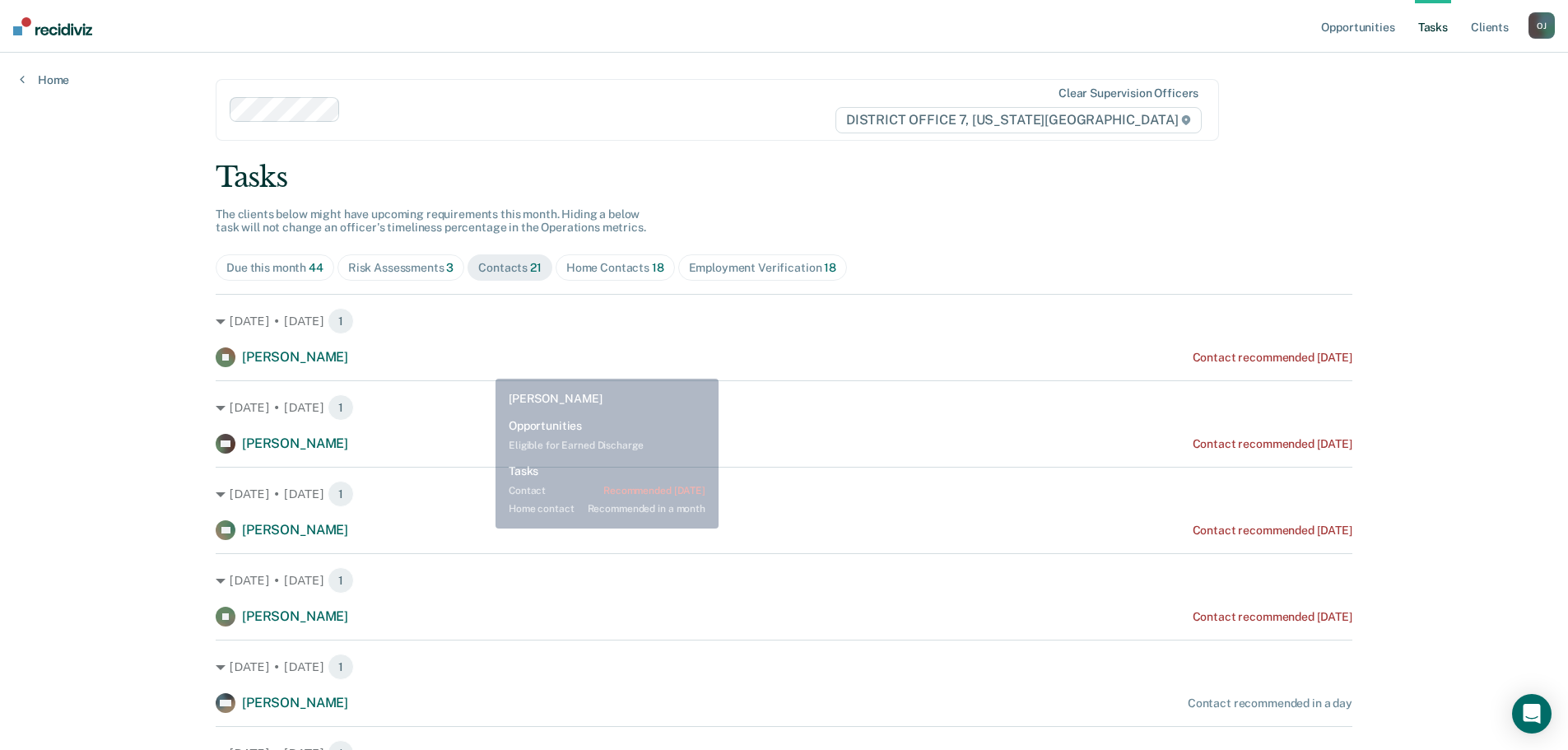
scroll to position [247, 0]
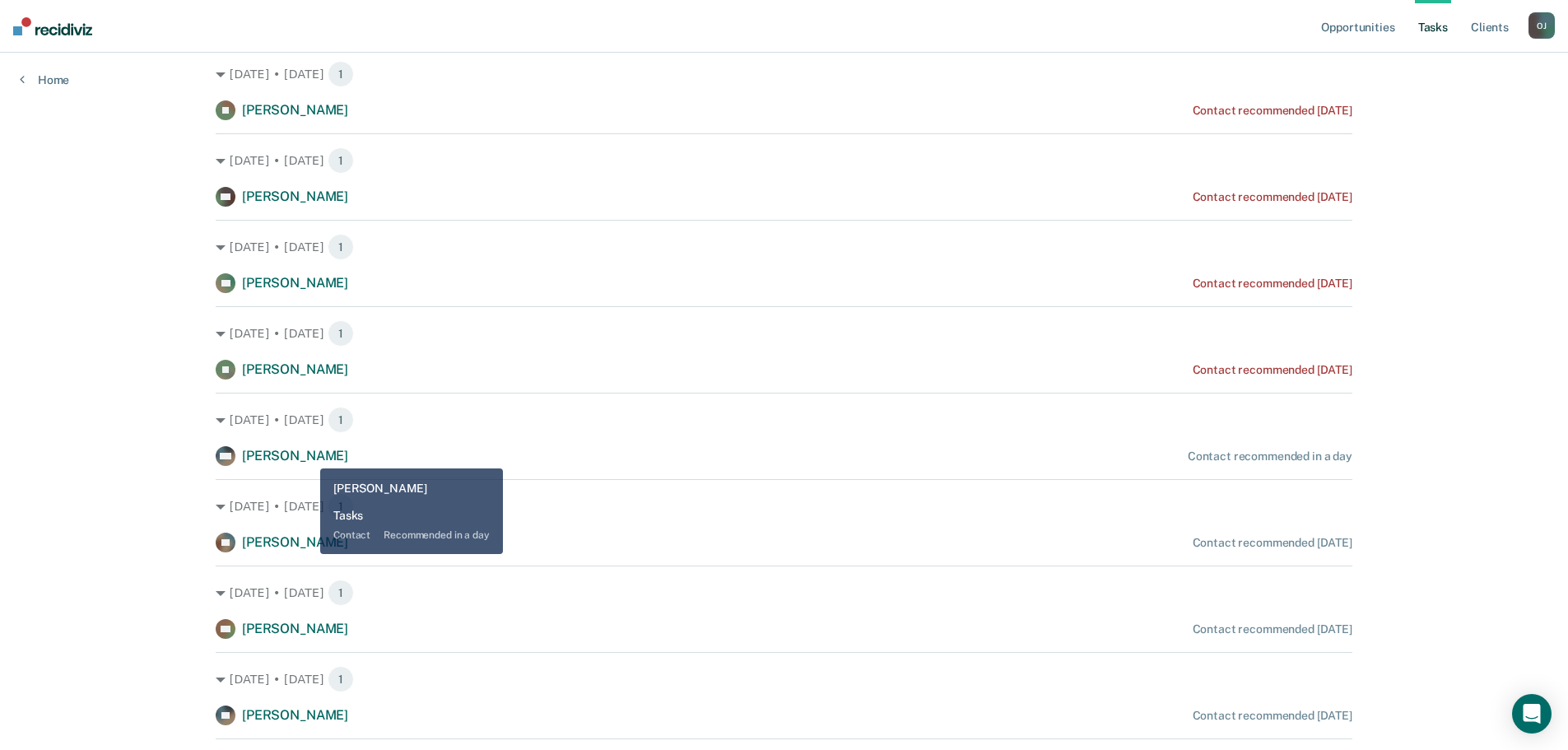
click at [308, 456] on span "Michael Hamilton" at bounding box center [295, 455] width 107 height 16
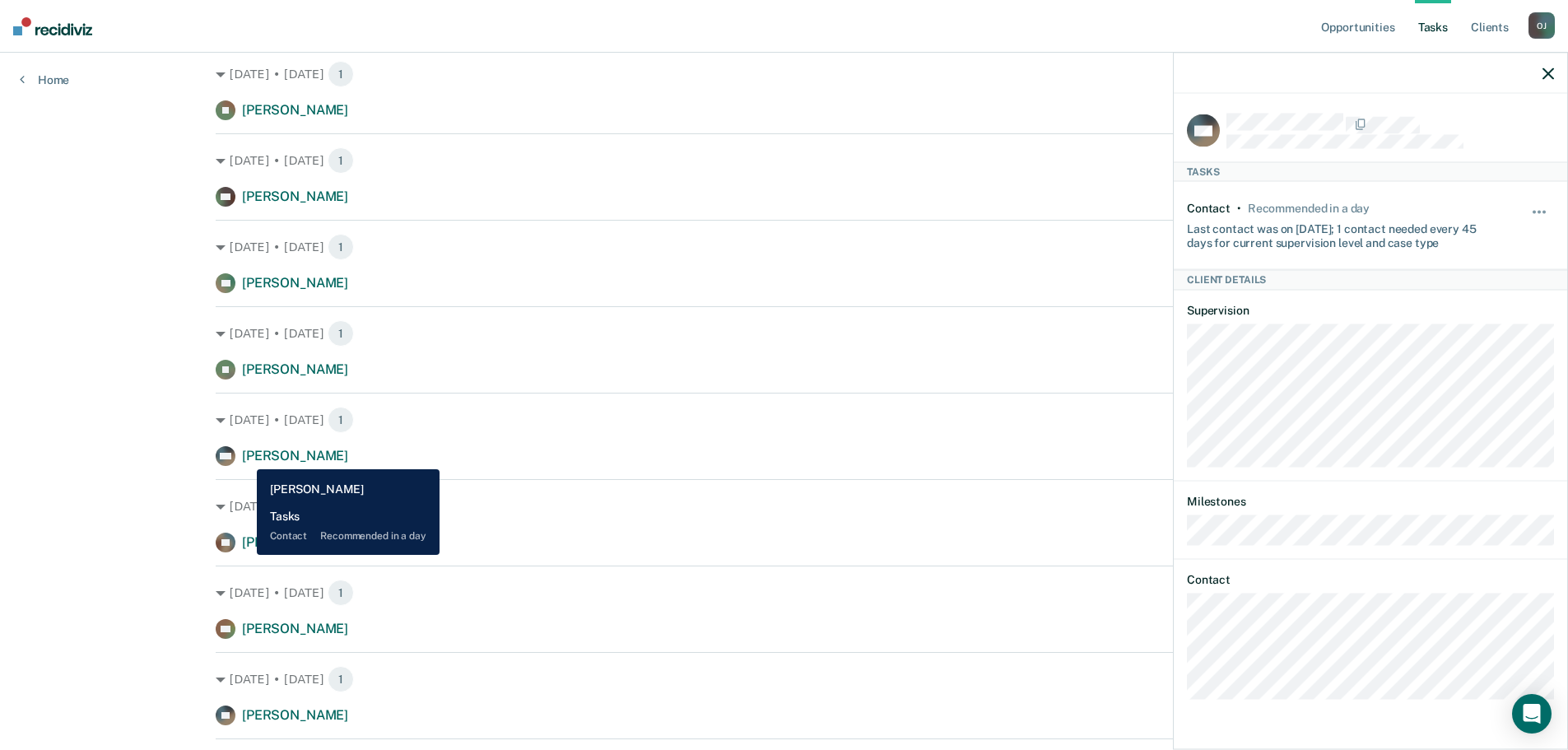
click at [244, 457] on span "Michael Hamilton" at bounding box center [295, 455] width 107 height 16
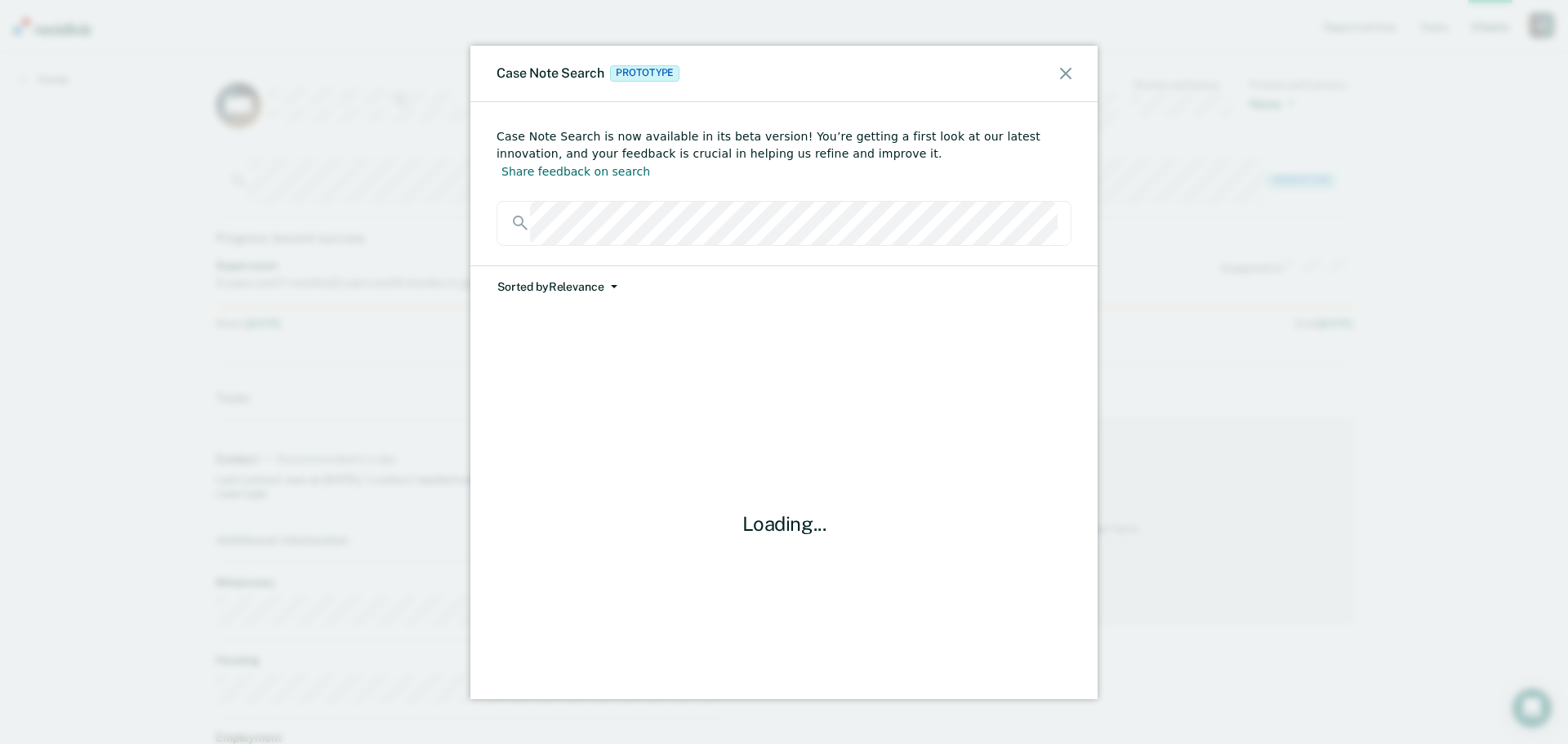
click at [560, 271] on button "Sorted by Relevance" at bounding box center [558, 286] width 122 height 41
click at [569, 336] on button "Date" at bounding box center [576, 349] width 158 height 26
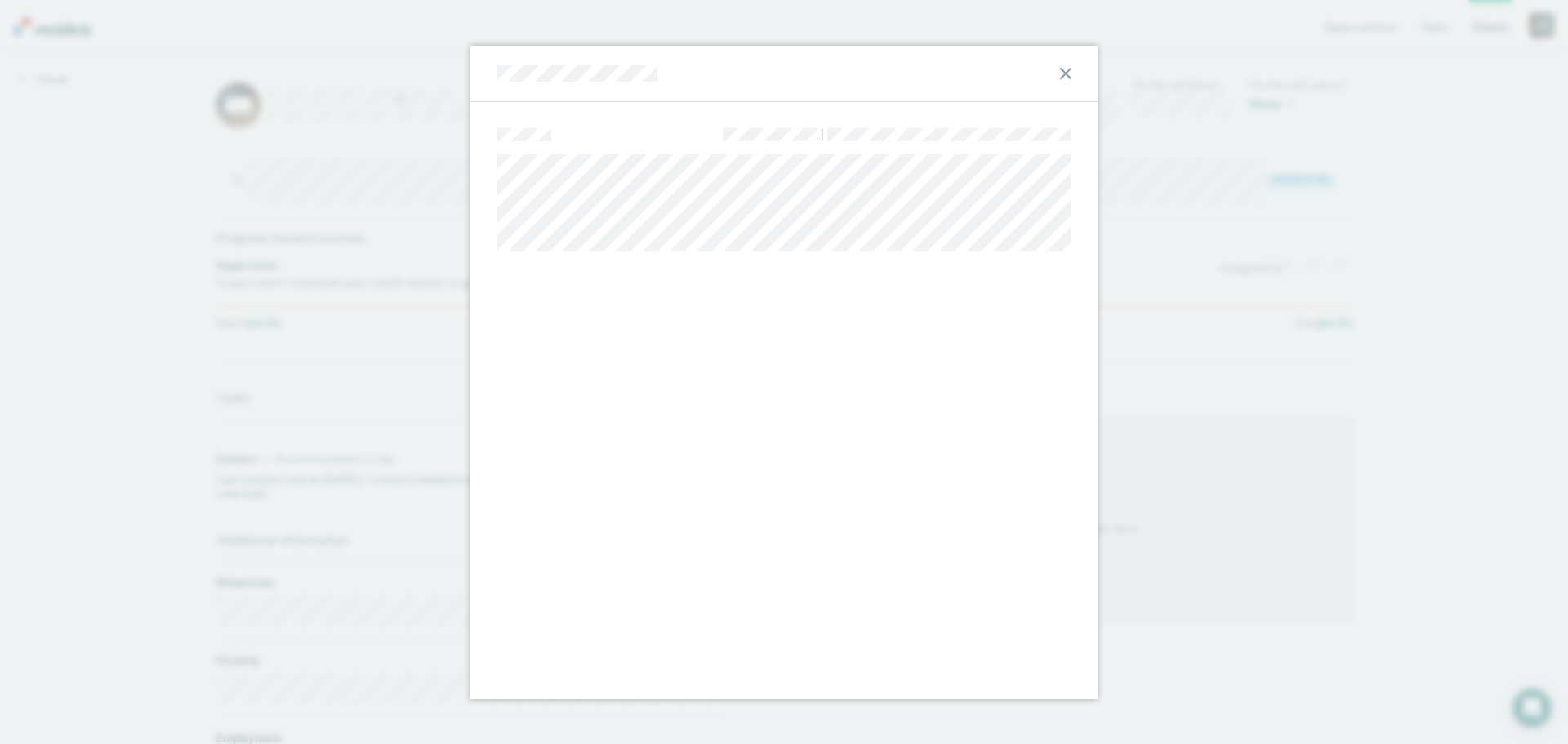
click at [399, 354] on div "|" at bounding box center [784, 372] width 1568 height 744
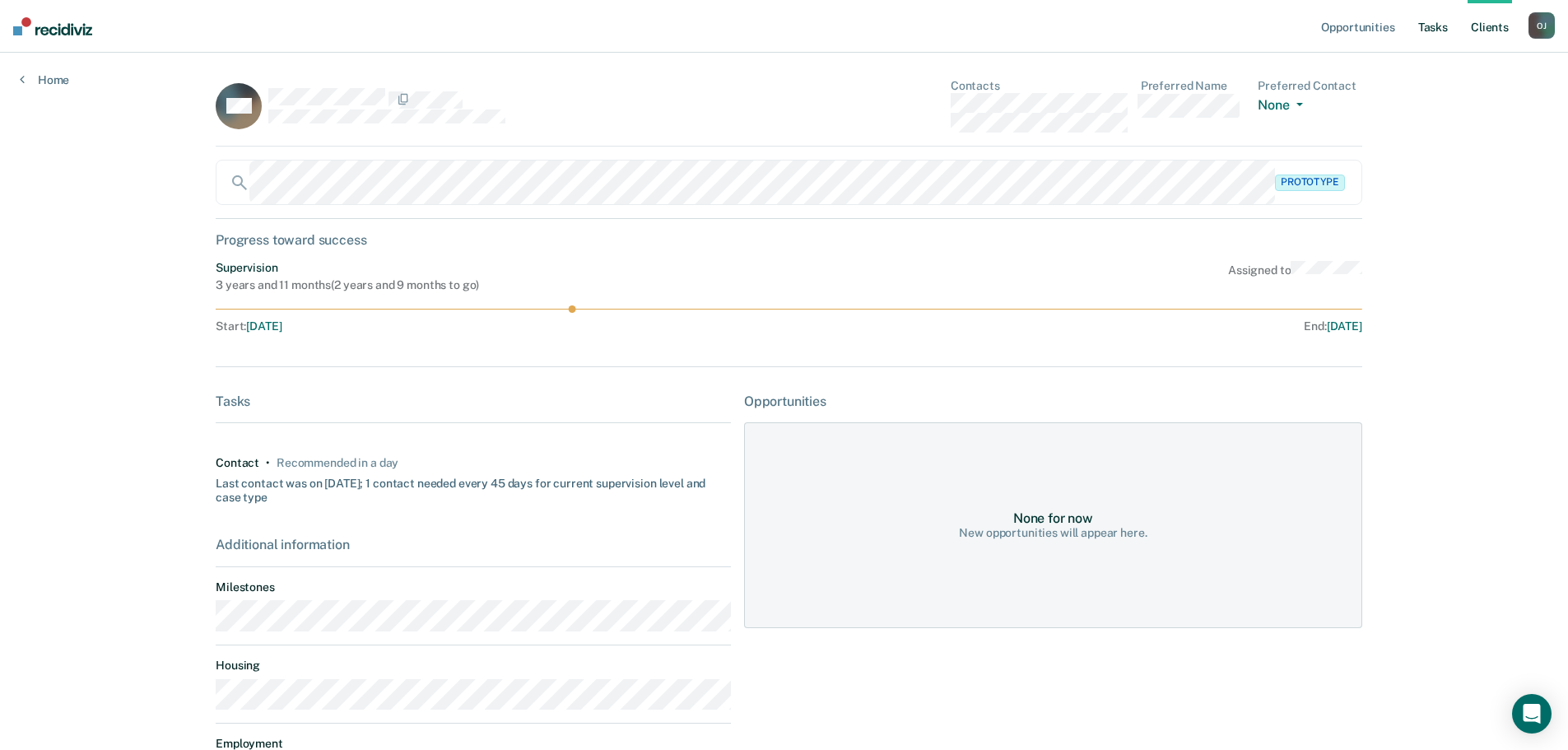
click at [1430, 36] on link "Tasks" at bounding box center [1432, 26] width 36 height 52
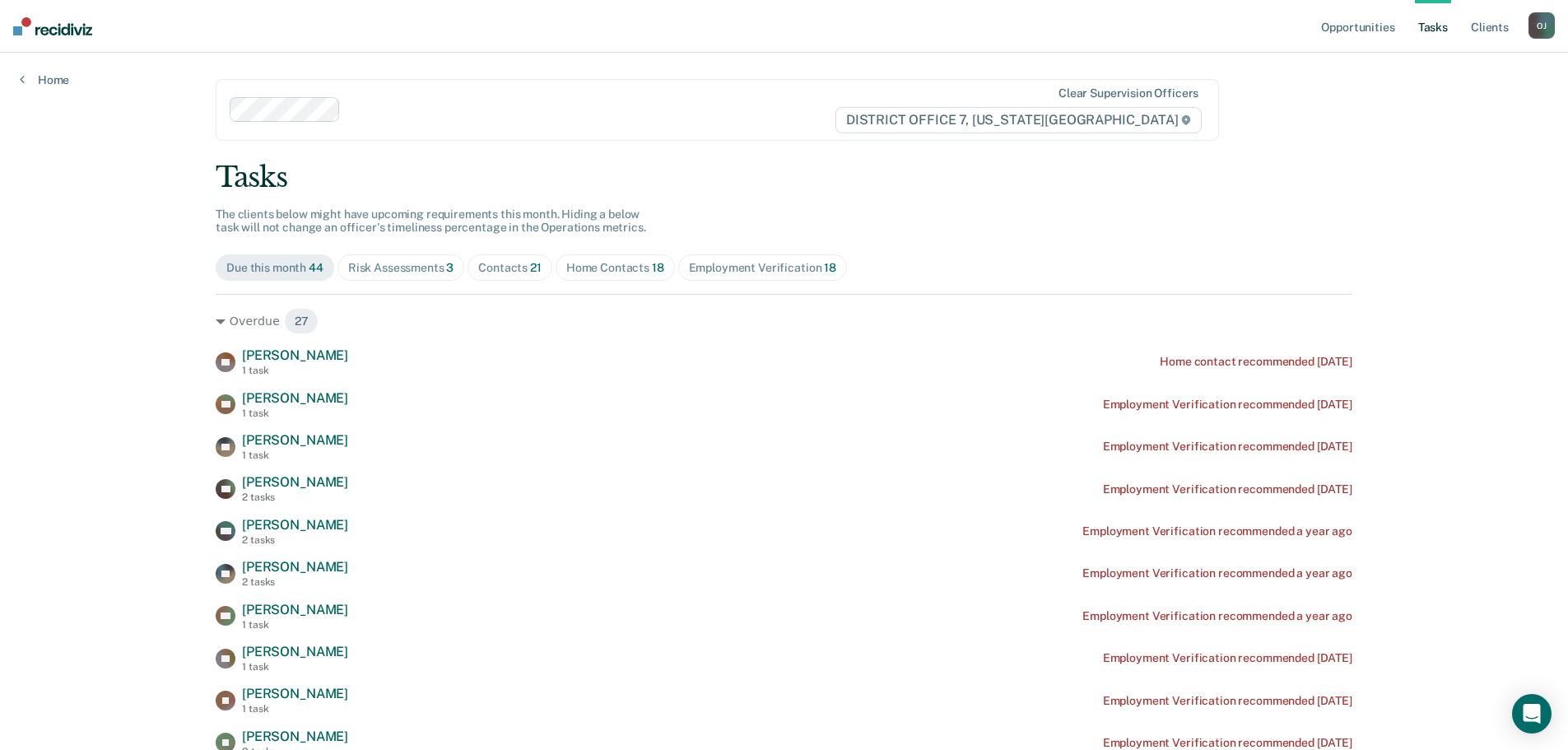
click at [393, 269] on div "Risk Assessments 3" at bounding box center [401, 267] width 107 height 14
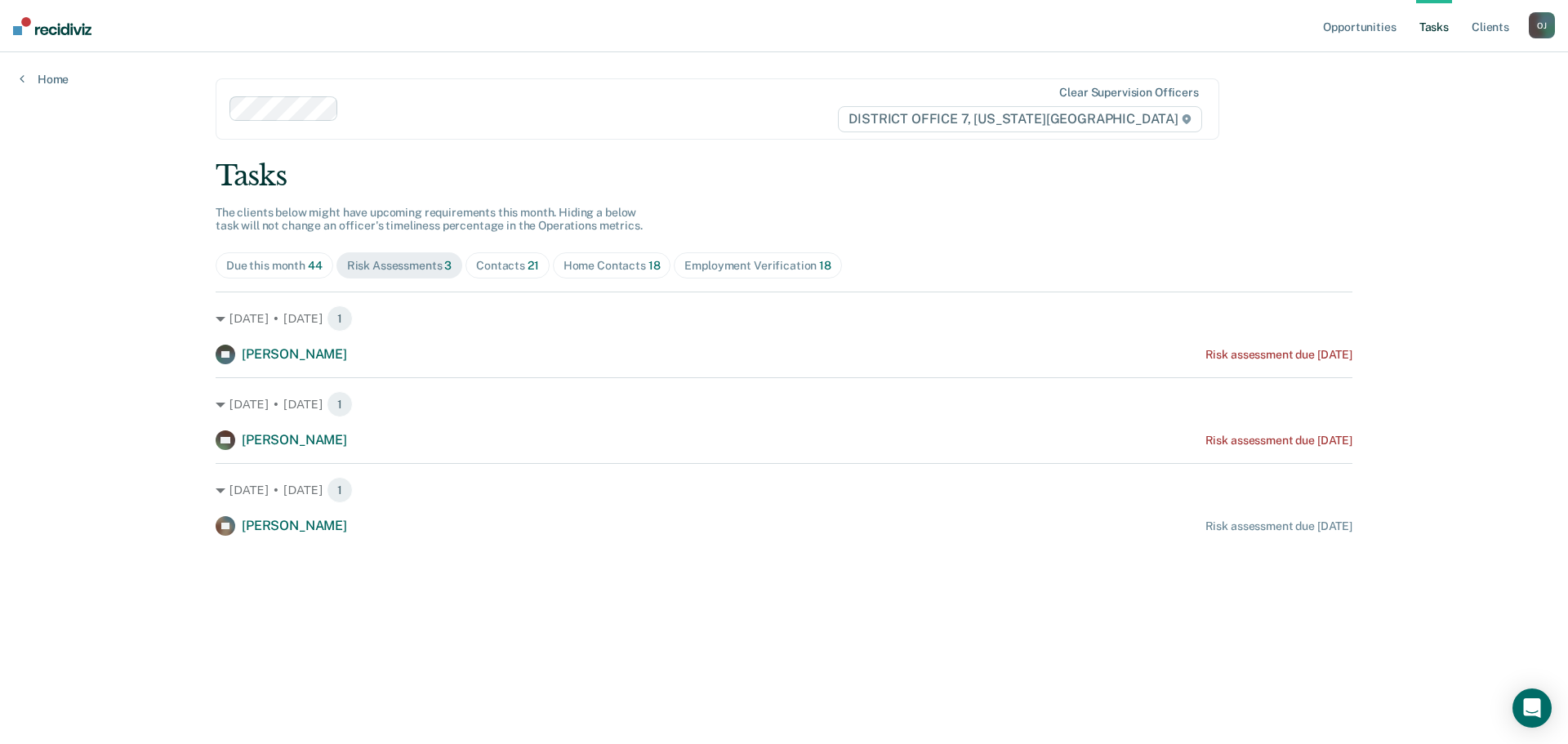
click at [716, 278] on span "Employment Verification 18" at bounding box center [758, 265] width 167 height 26
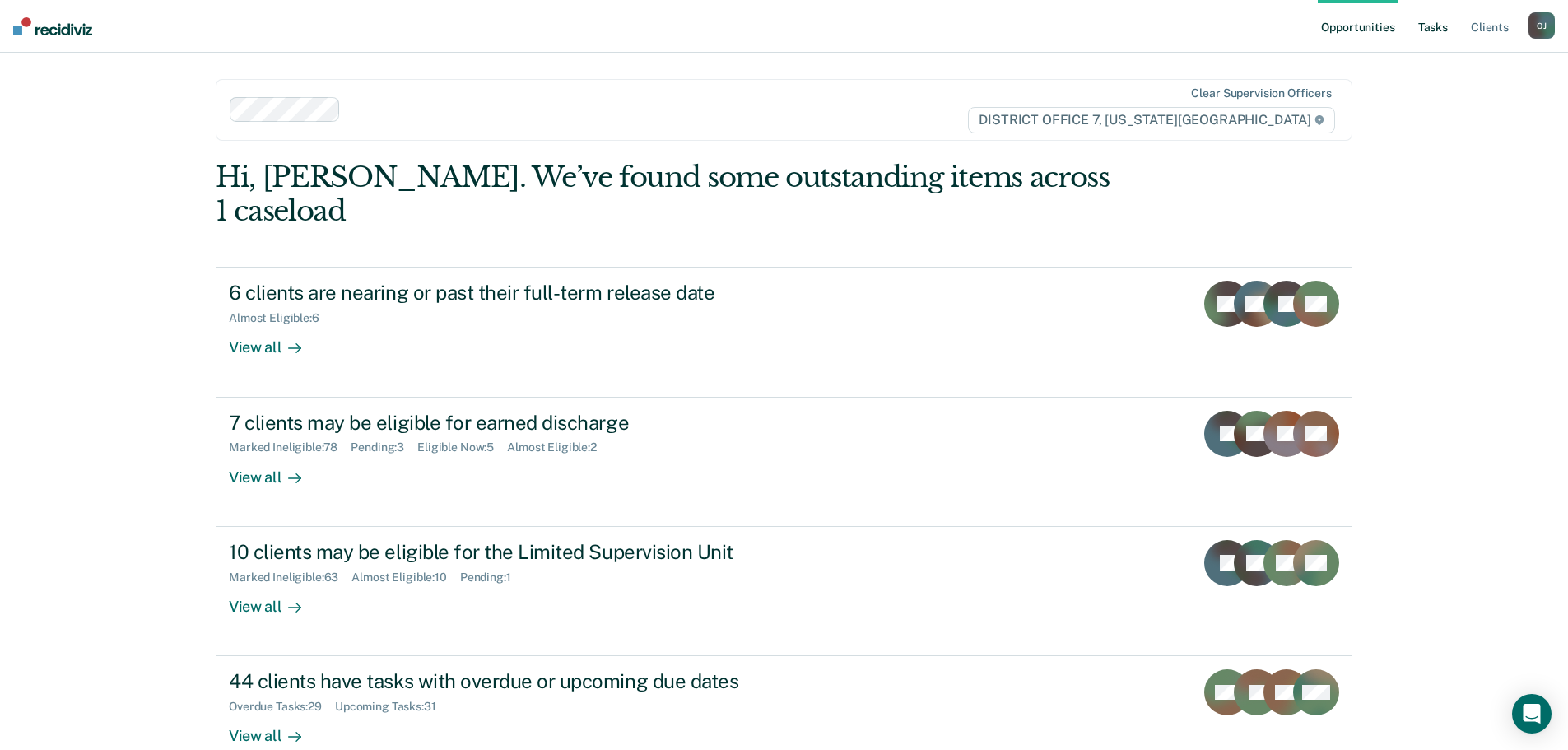
click at [1431, 31] on link "Tasks" at bounding box center [1432, 26] width 36 height 52
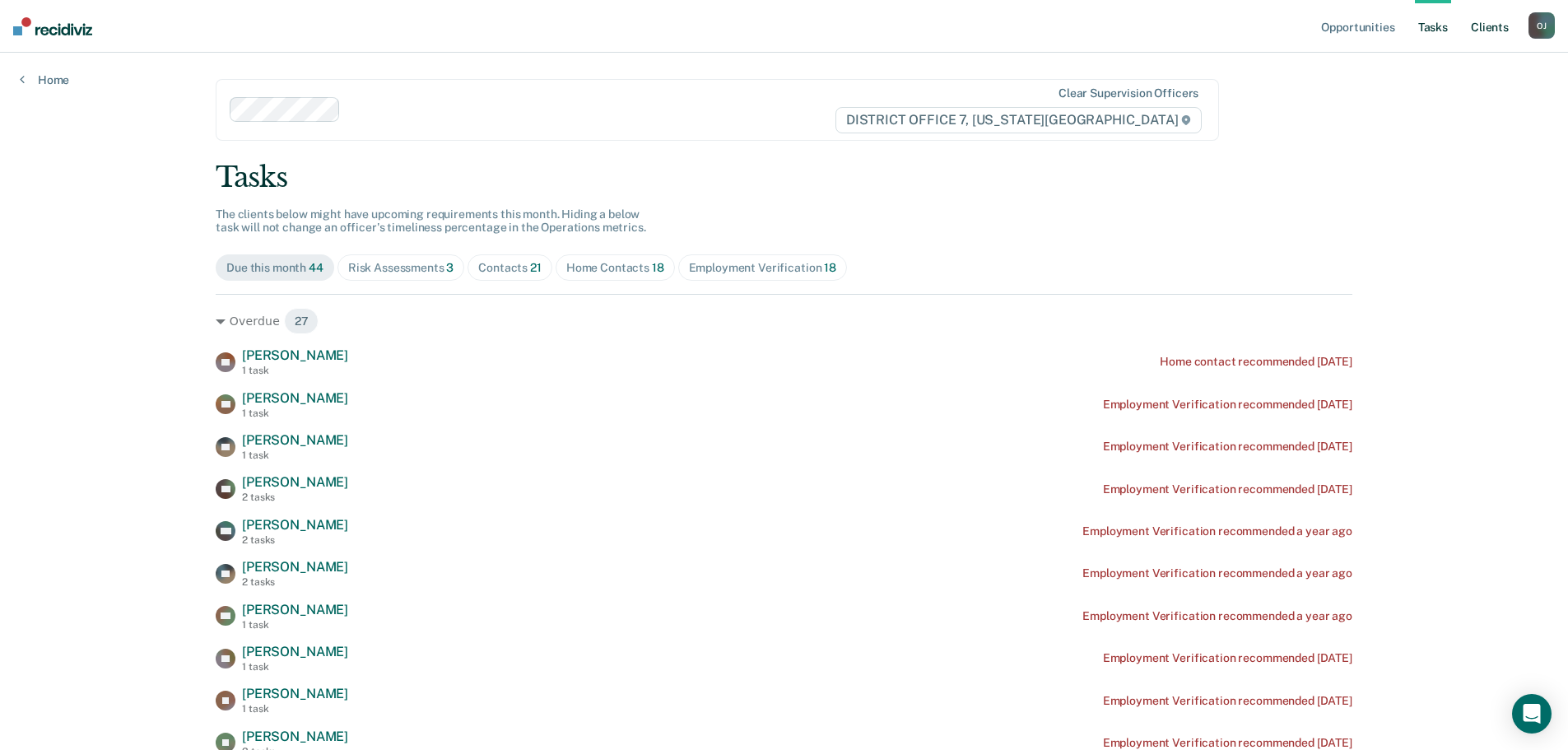
click at [1481, 36] on link "Client s" at bounding box center [1490, 26] width 45 height 52
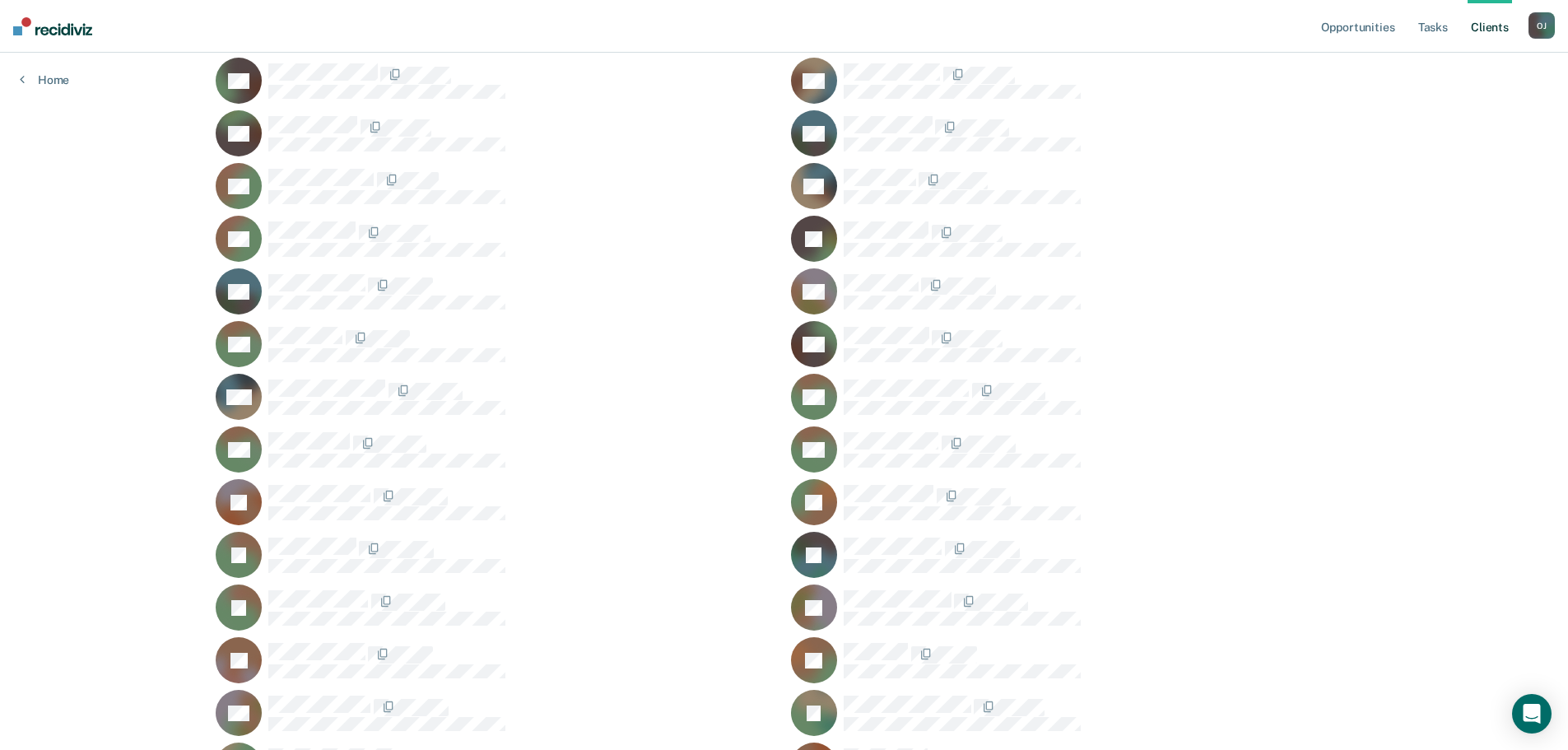
scroll to position [1729, 0]
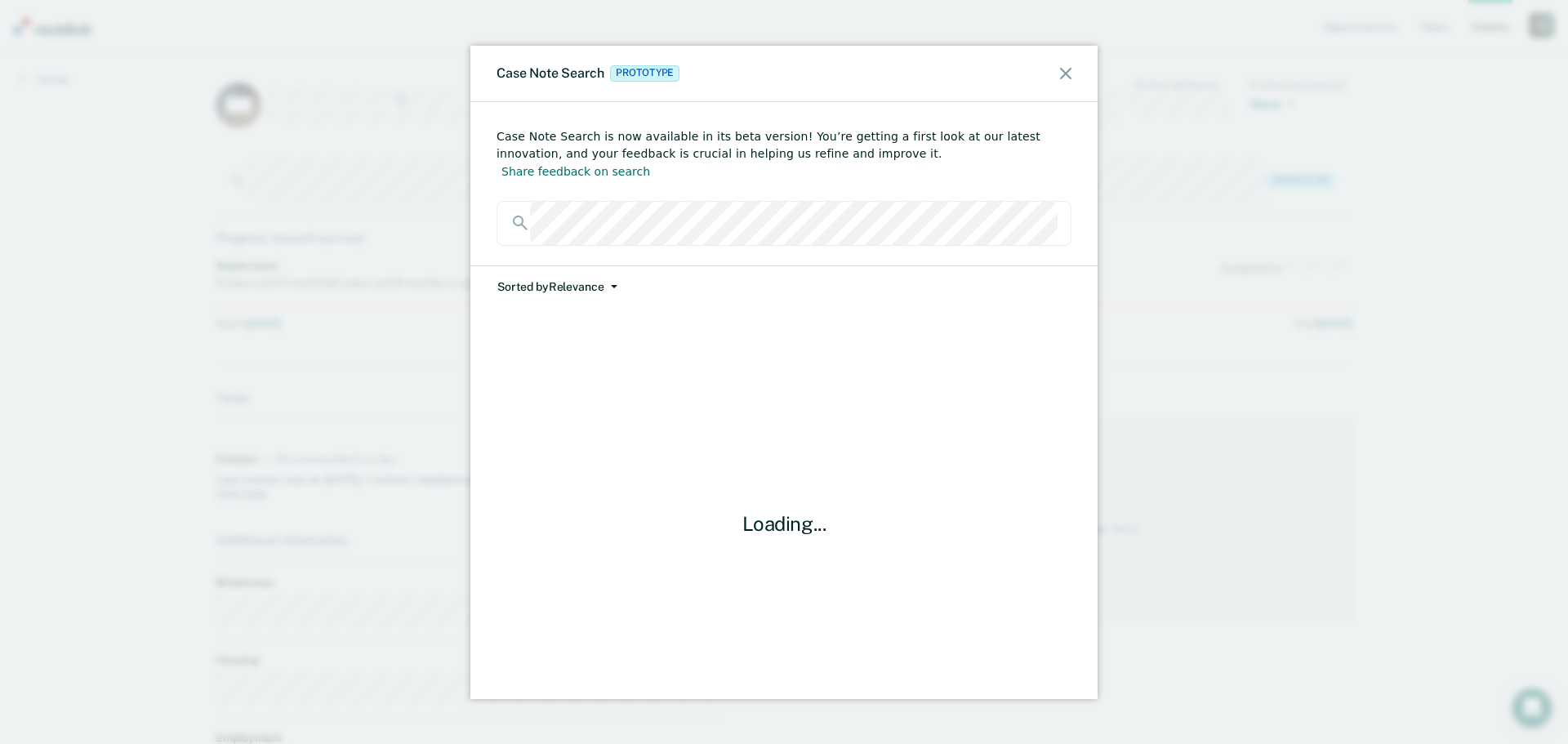
click at [541, 272] on button "Sorted by Relevance" at bounding box center [558, 286] width 122 height 41
click at [557, 336] on button "Date" at bounding box center [576, 349] width 158 height 26
click at [1067, 80] on div "Case Note Search Prototype" at bounding box center [784, 74] width 628 height 57
click at [1063, 72] on icon at bounding box center [1066, 74] width 12 height 12
